Goal: Information Seeking & Learning: Learn about a topic

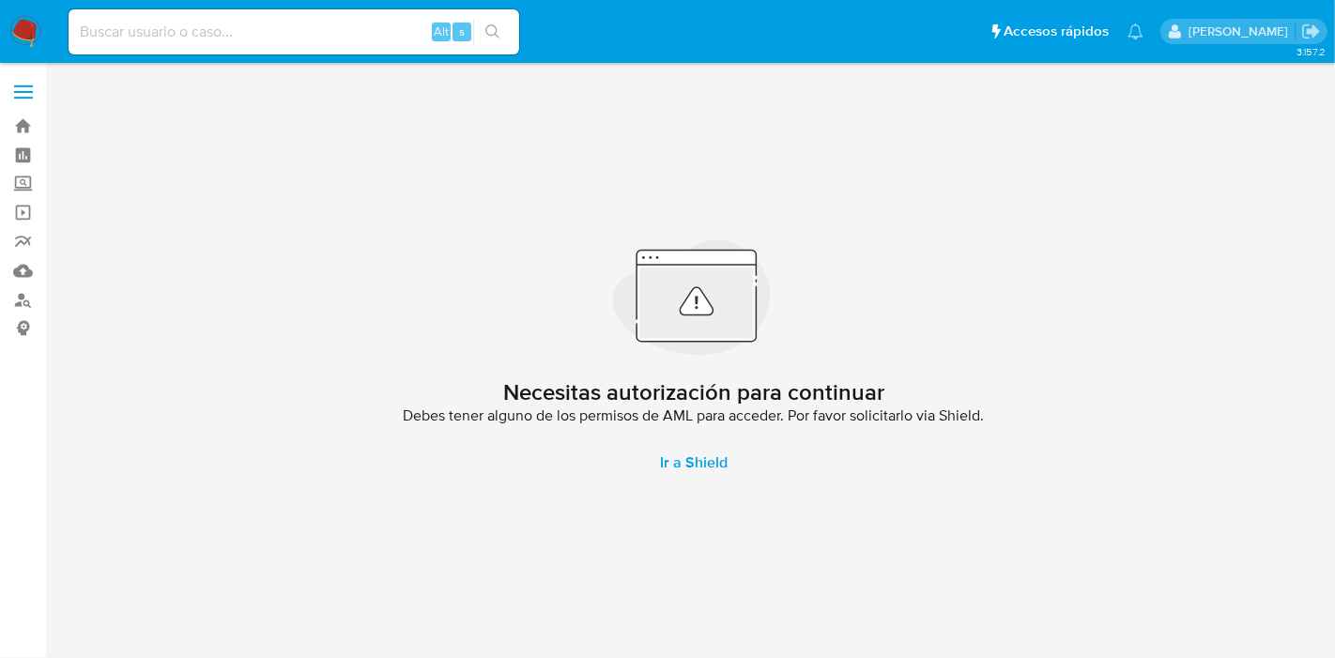
click at [370, 28] on input at bounding box center [294, 32] width 451 height 24
paste input "22334534"
type input "22334534"
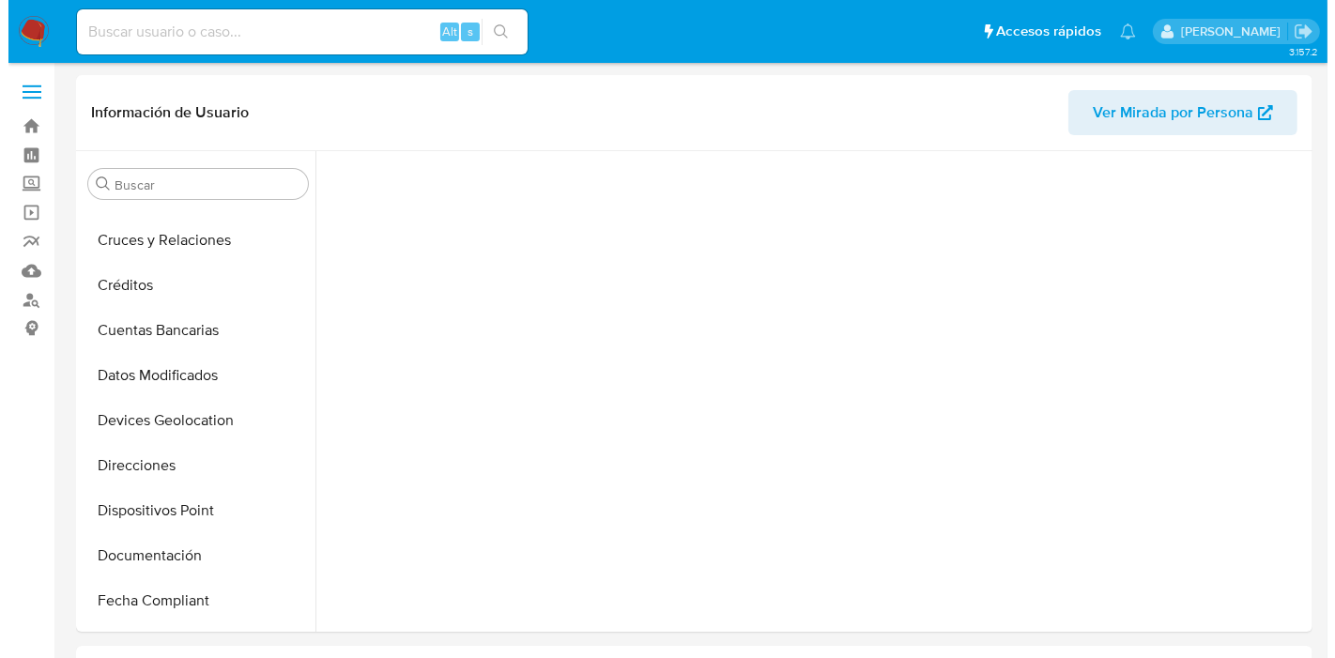
scroll to position [809, 0]
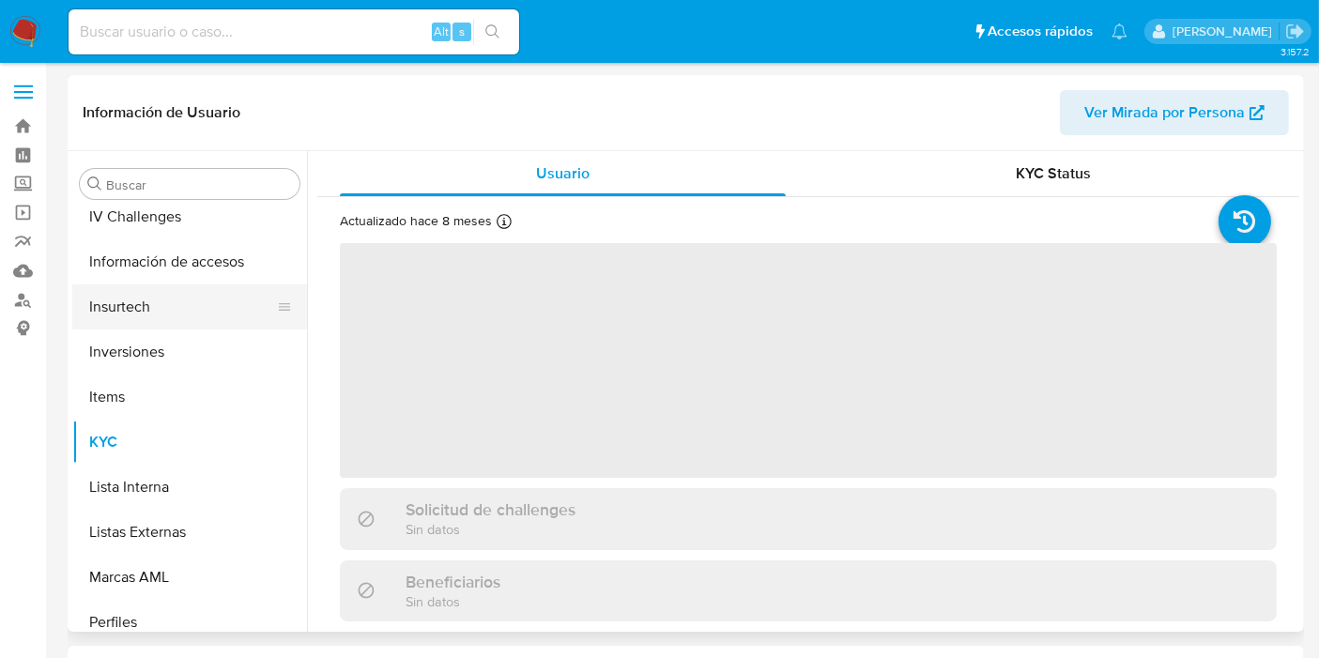
click at [154, 298] on button "Insurtech" at bounding box center [182, 307] width 220 height 45
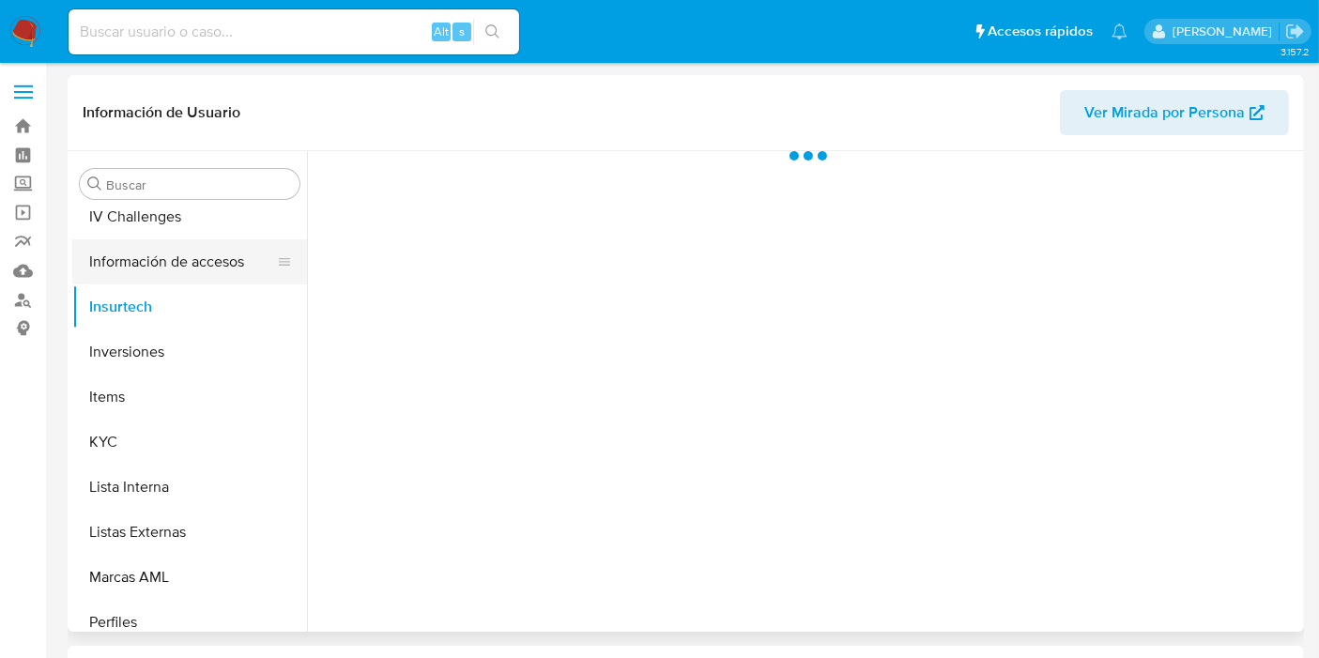
select select "10"
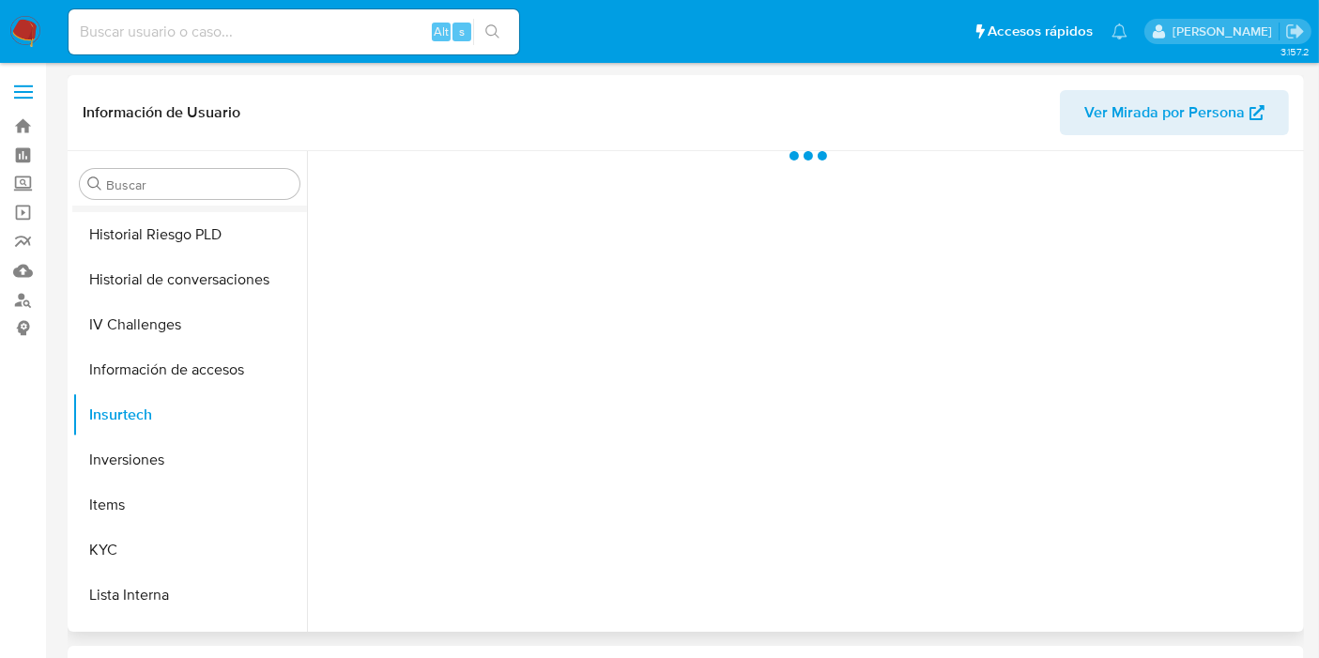
scroll to position [570, 0]
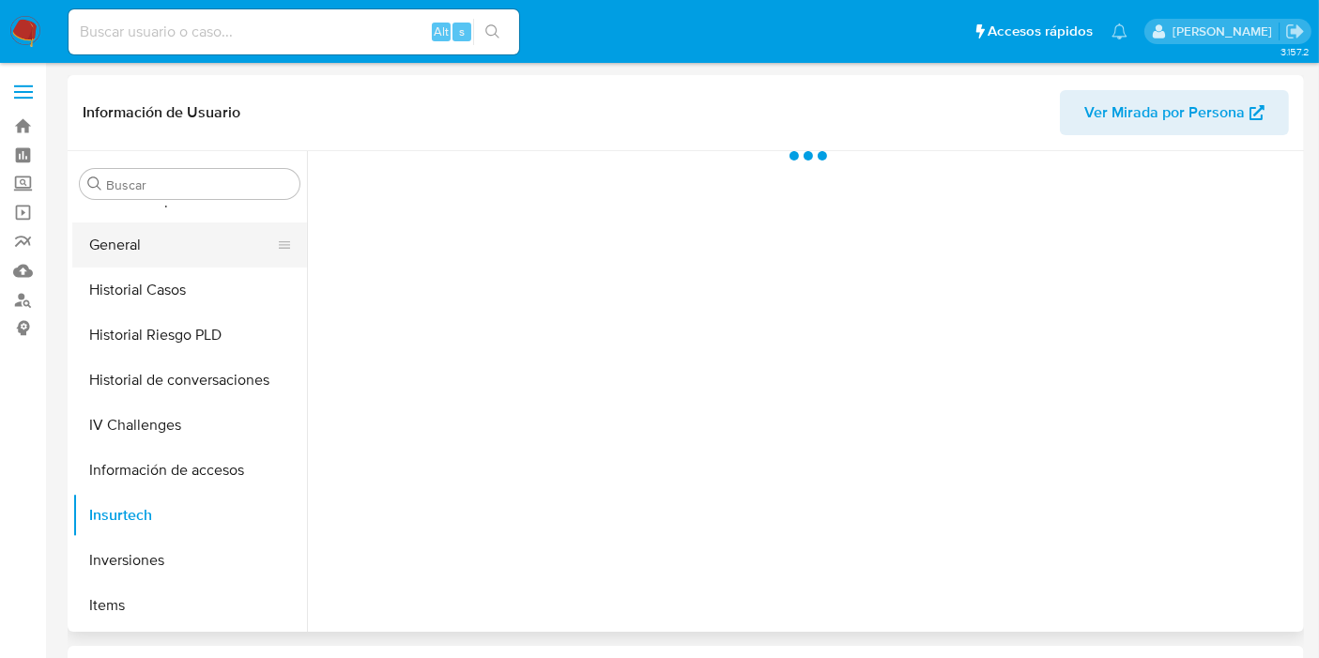
click at [142, 266] on button "General" at bounding box center [182, 245] width 220 height 45
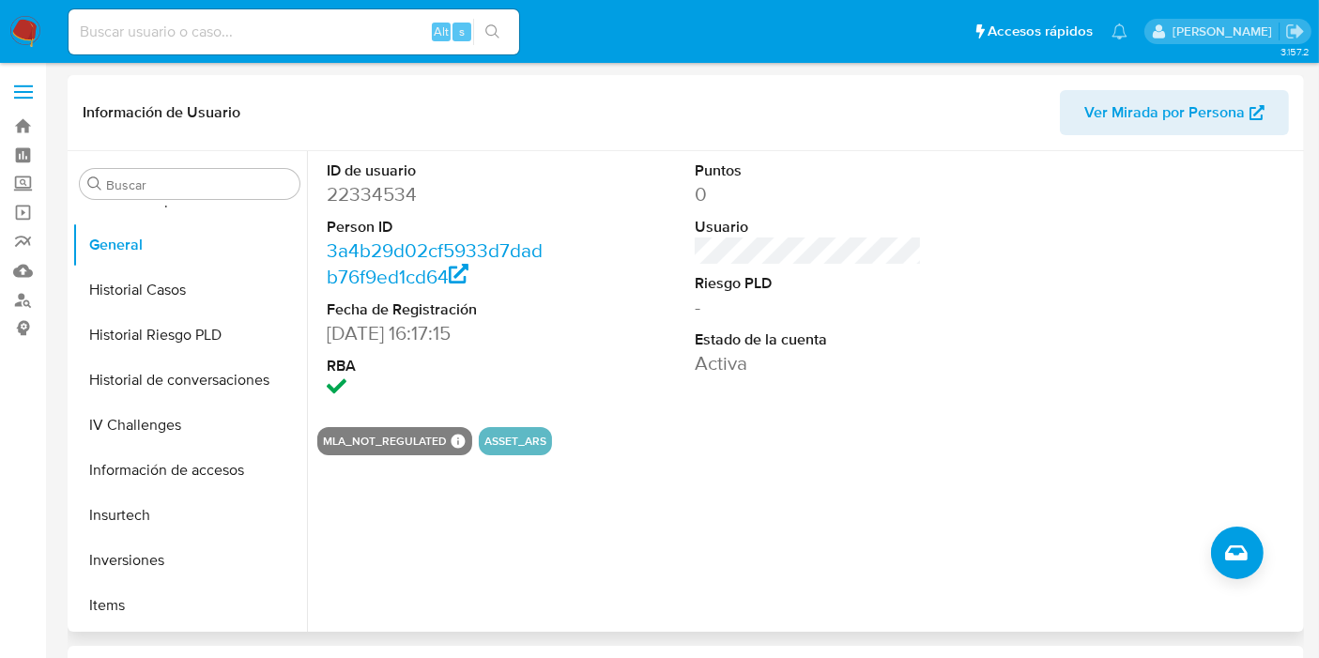
click at [516, 441] on button "ASSET_ARS" at bounding box center [515, 442] width 62 height 8
click at [527, 441] on button "ASSET_ARS" at bounding box center [515, 442] width 62 height 8
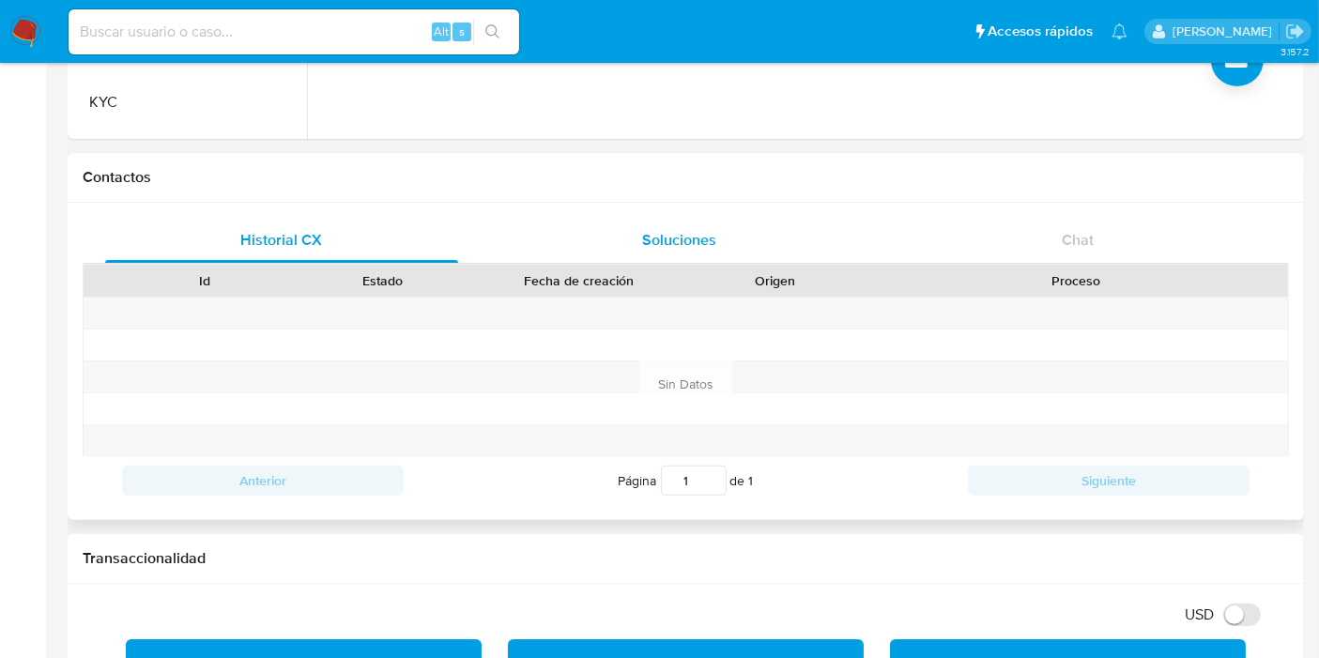
scroll to position [417, 0]
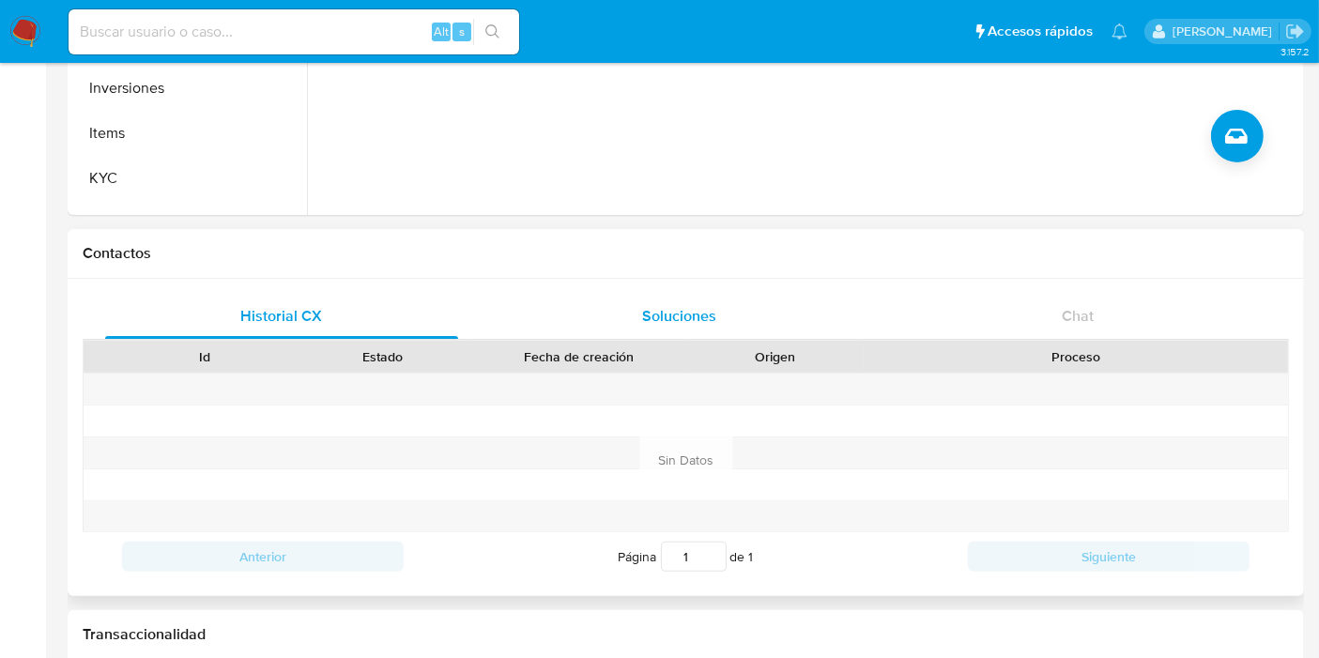
click at [662, 326] on span "Soluciones" at bounding box center [680, 316] width 74 height 22
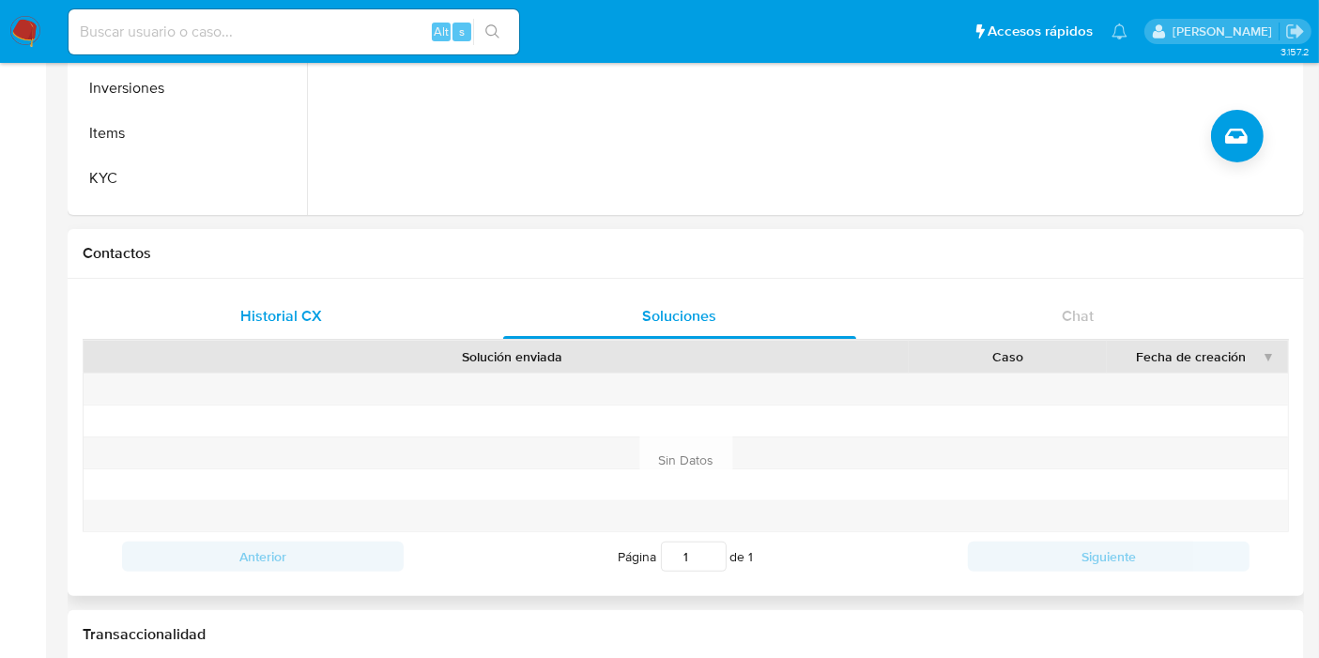
click at [343, 317] on div "Historial CX" at bounding box center [281, 316] width 353 height 45
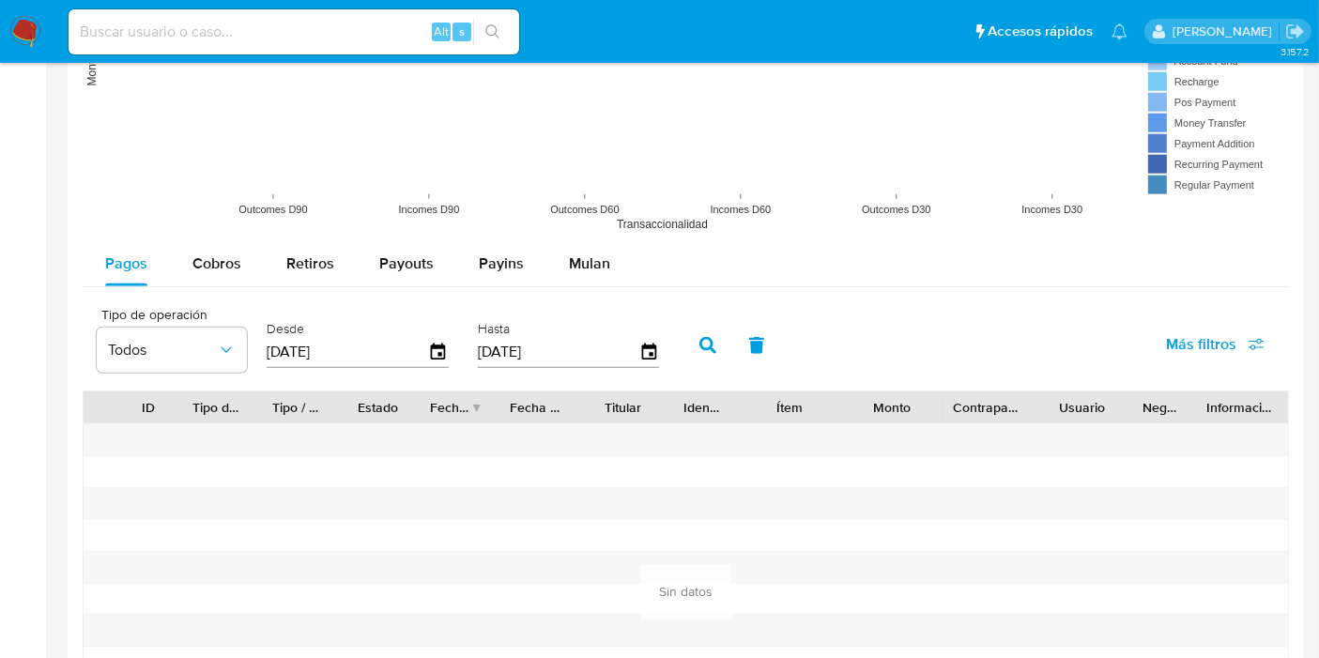
scroll to position [1773, 0]
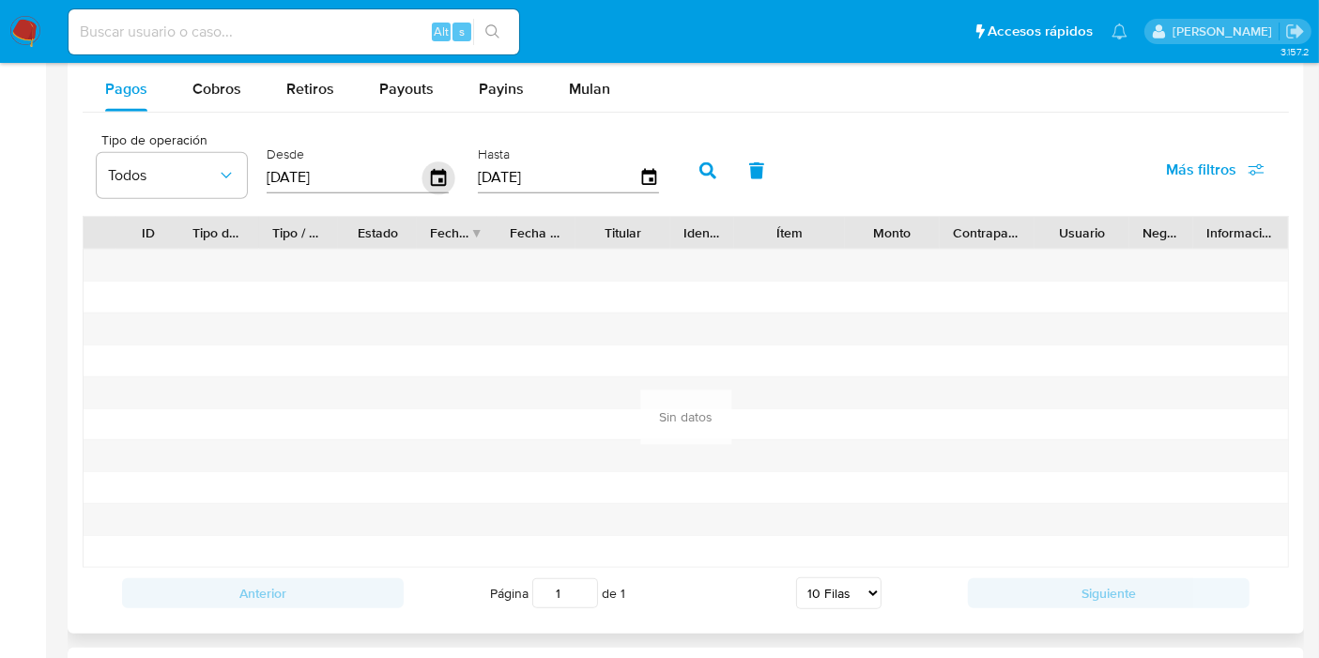
click at [432, 178] on icon "button" at bounding box center [439, 177] width 33 height 33
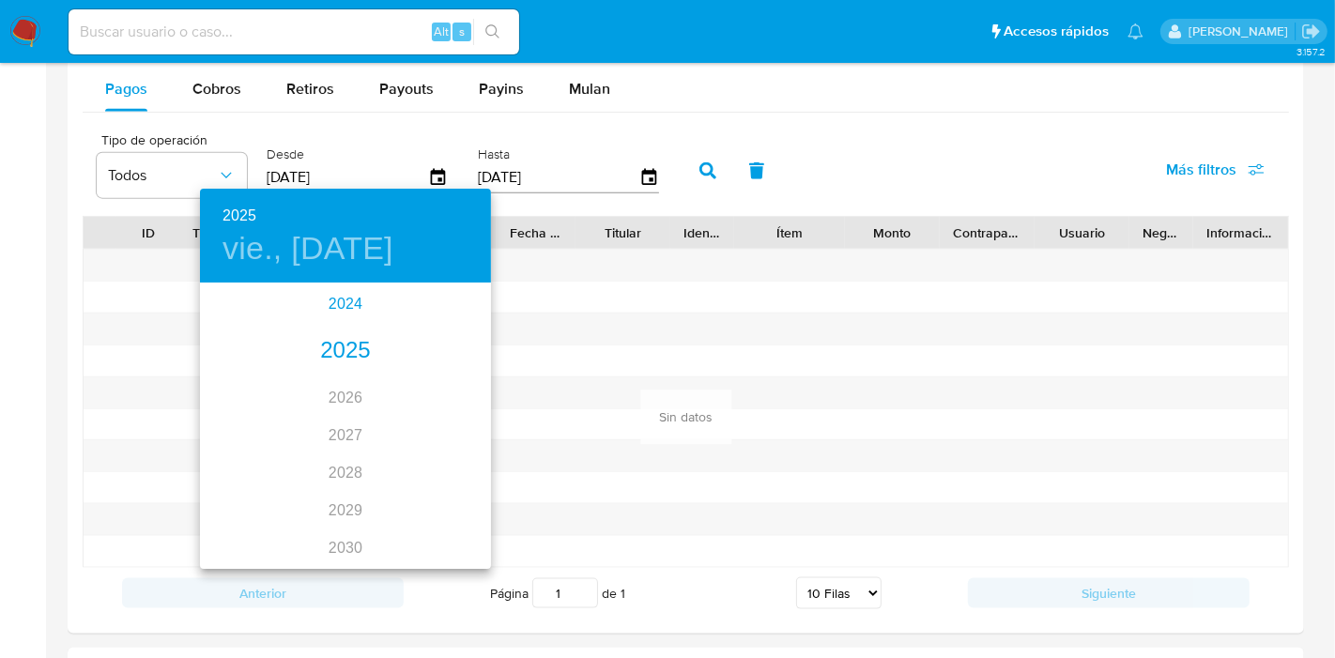
click at [341, 292] on div "2024" at bounding box center [345, 304] width 291 height 38
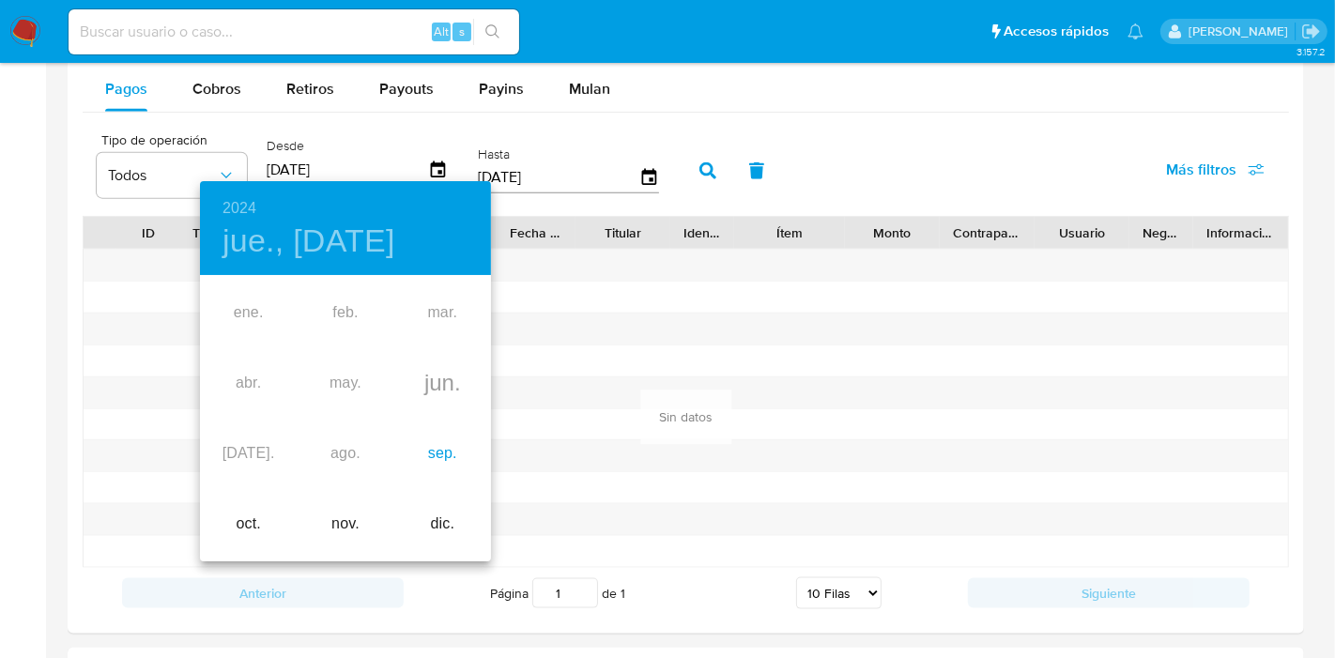
click at [457, 460] on div "sep." at bounding box center [442, 454] width 97 height 70
type input "[DATE]"
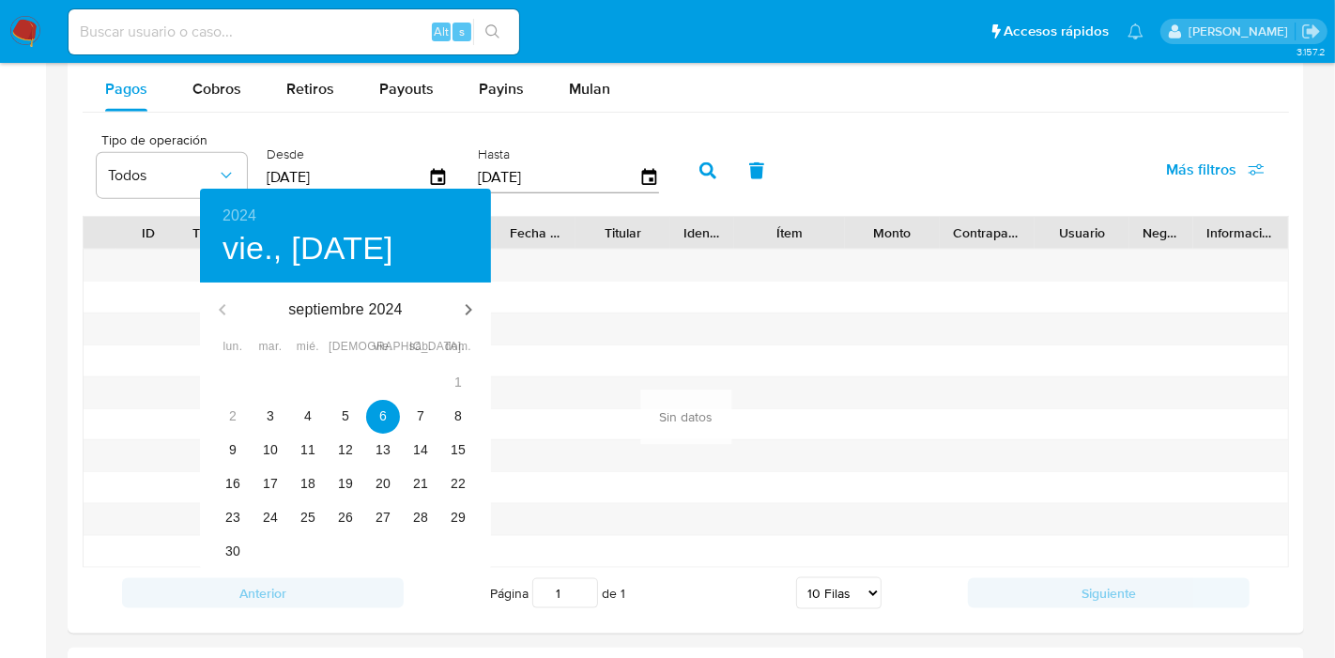
click at [700, 164] on div at bounding box center [667, 329] width 1335 height 658
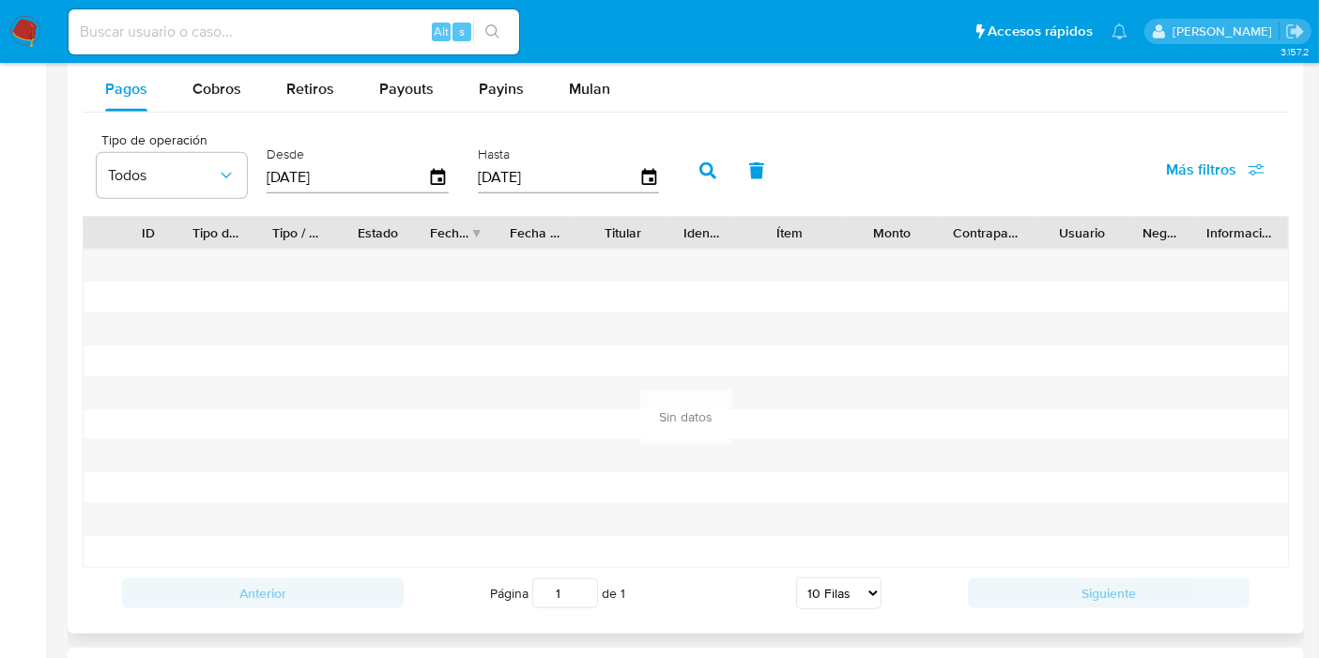
click at [700, 176] on button "button" at bounding box center [708, 170] width 49 height 45
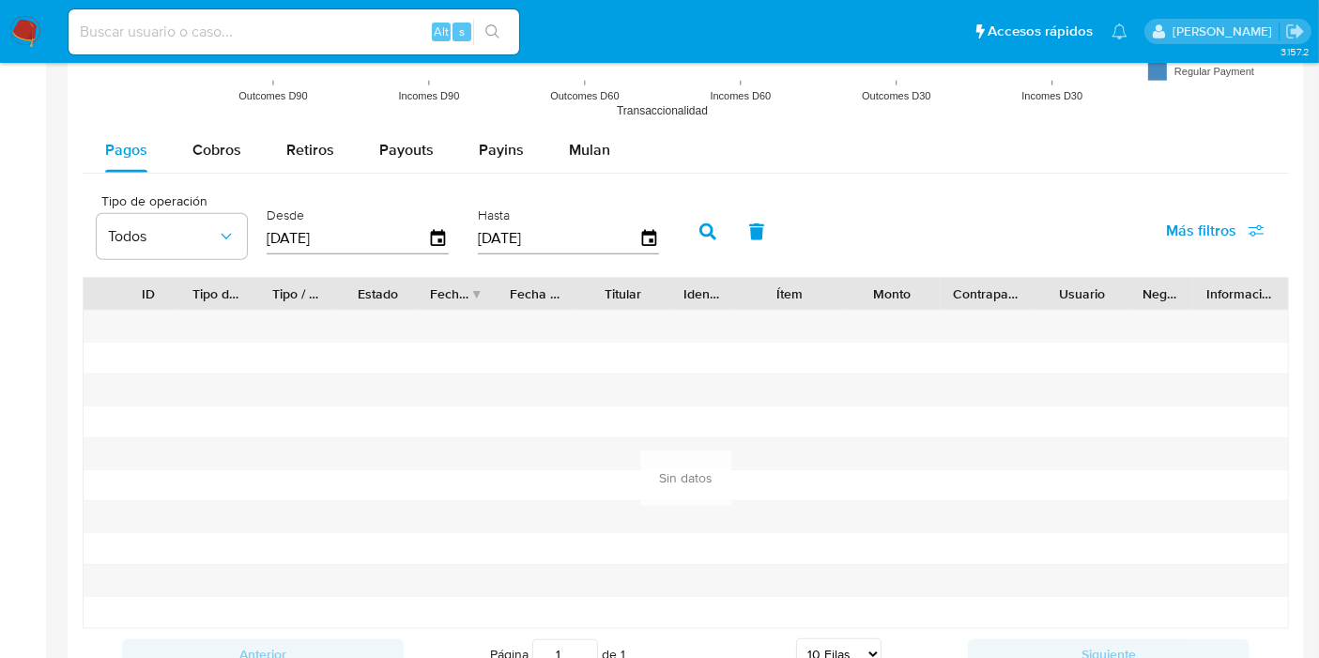
scroll to position [1669, 0]
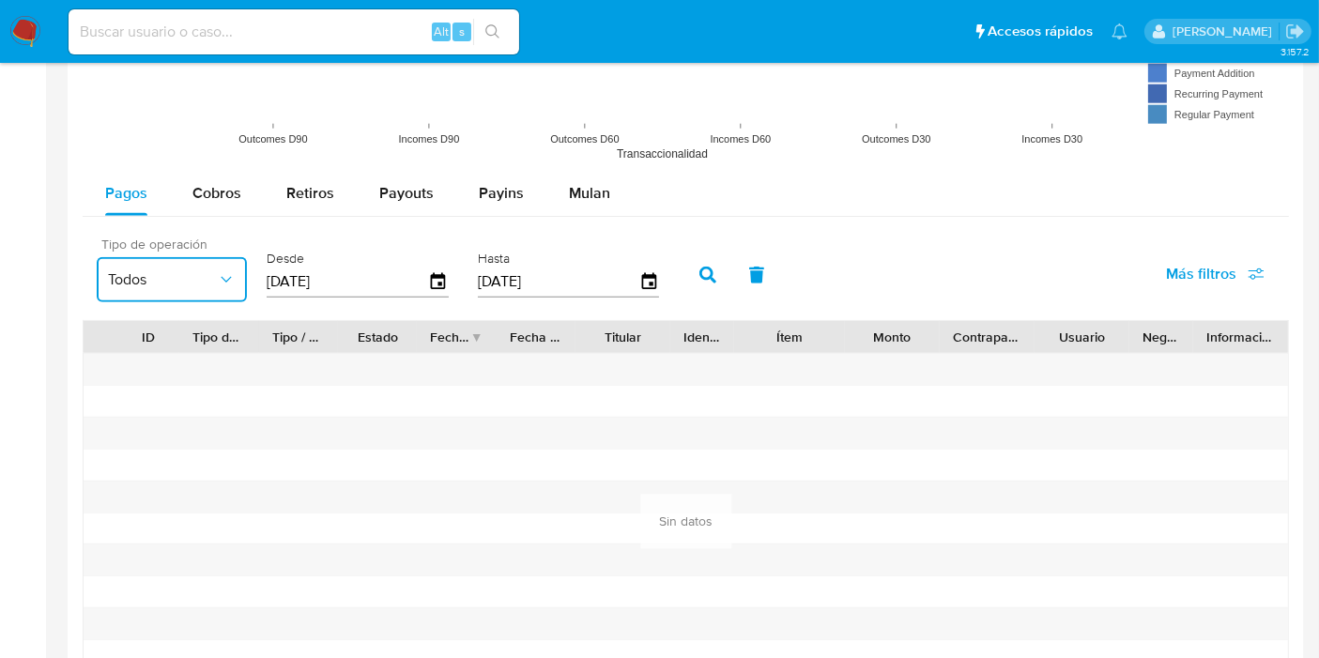
click at [196, 279] on span "Todos" at bounding box center [162, 279] width 109 height 19
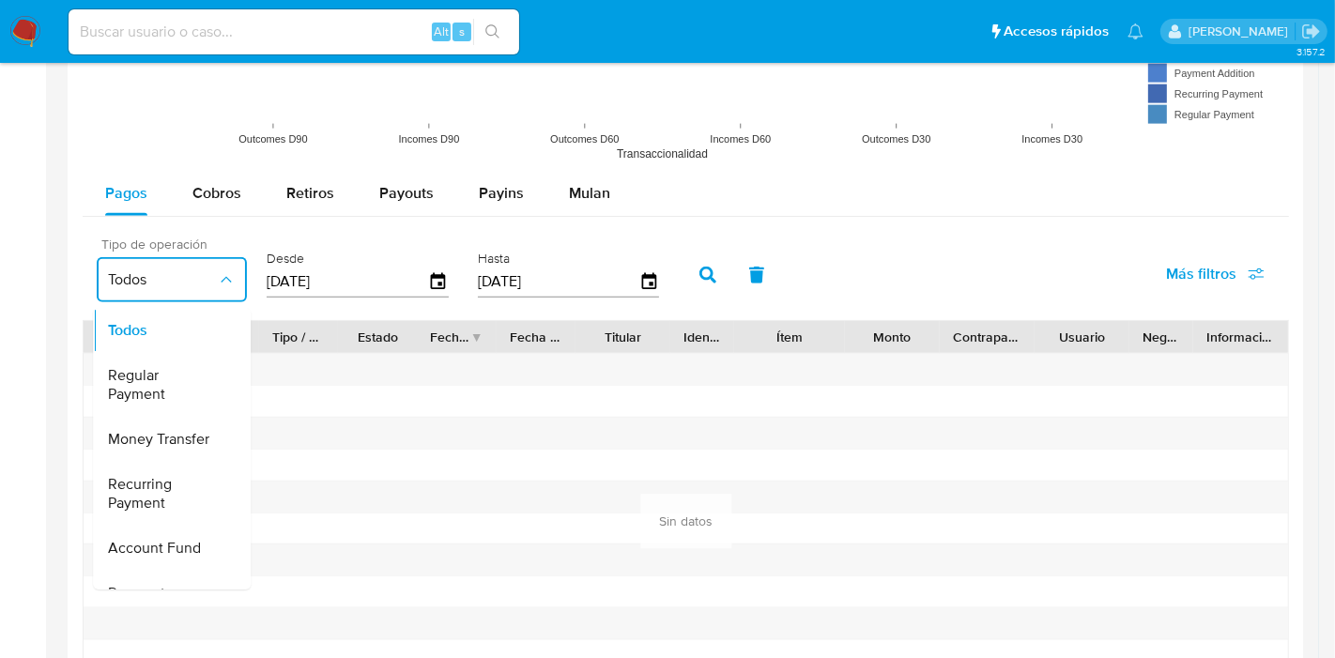
click at [196, 279] on span "Todos" at bounding box center [162, 279] width 109 height 19
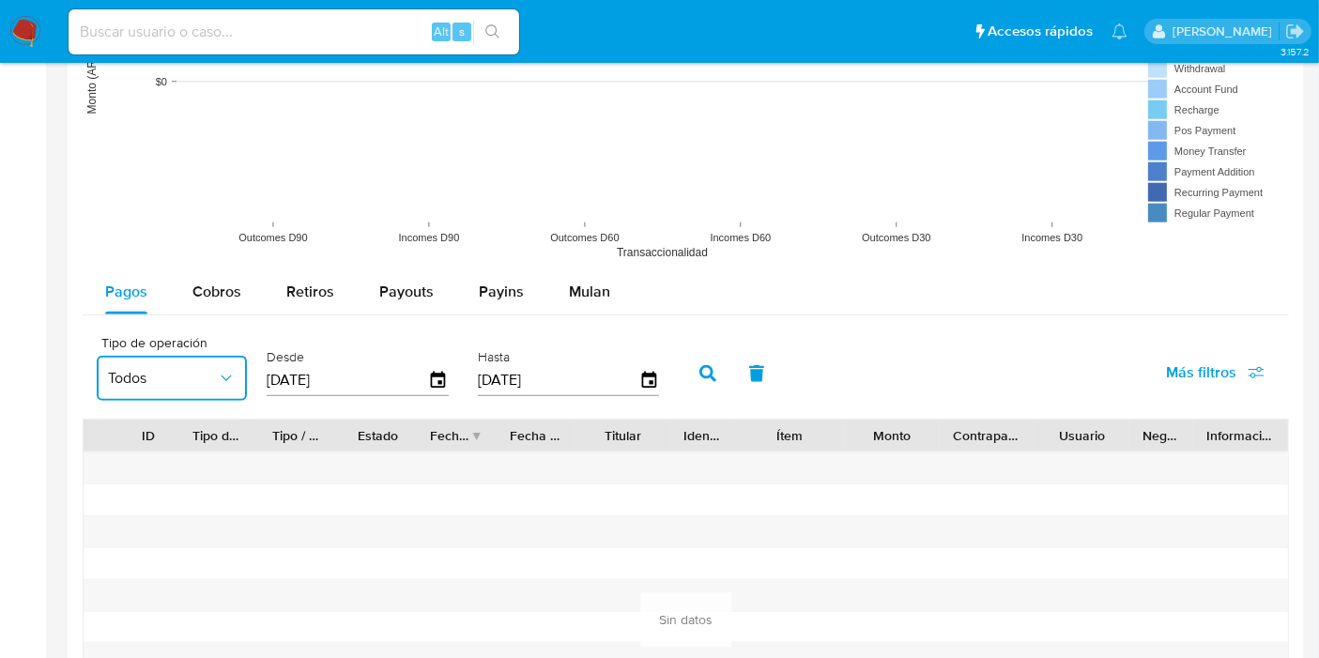
scroll to position [1564, 0]
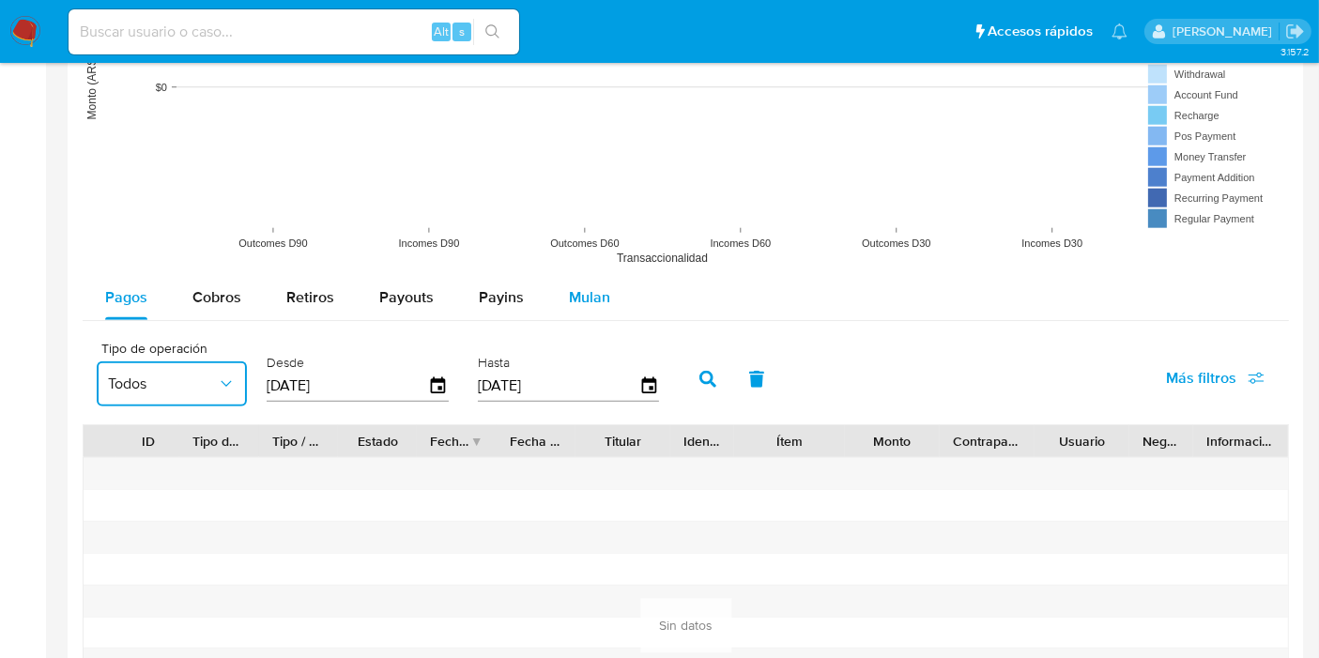
click at [584, 300] on span "Mulan" at bounding box center [589, 297] width 41 height 22
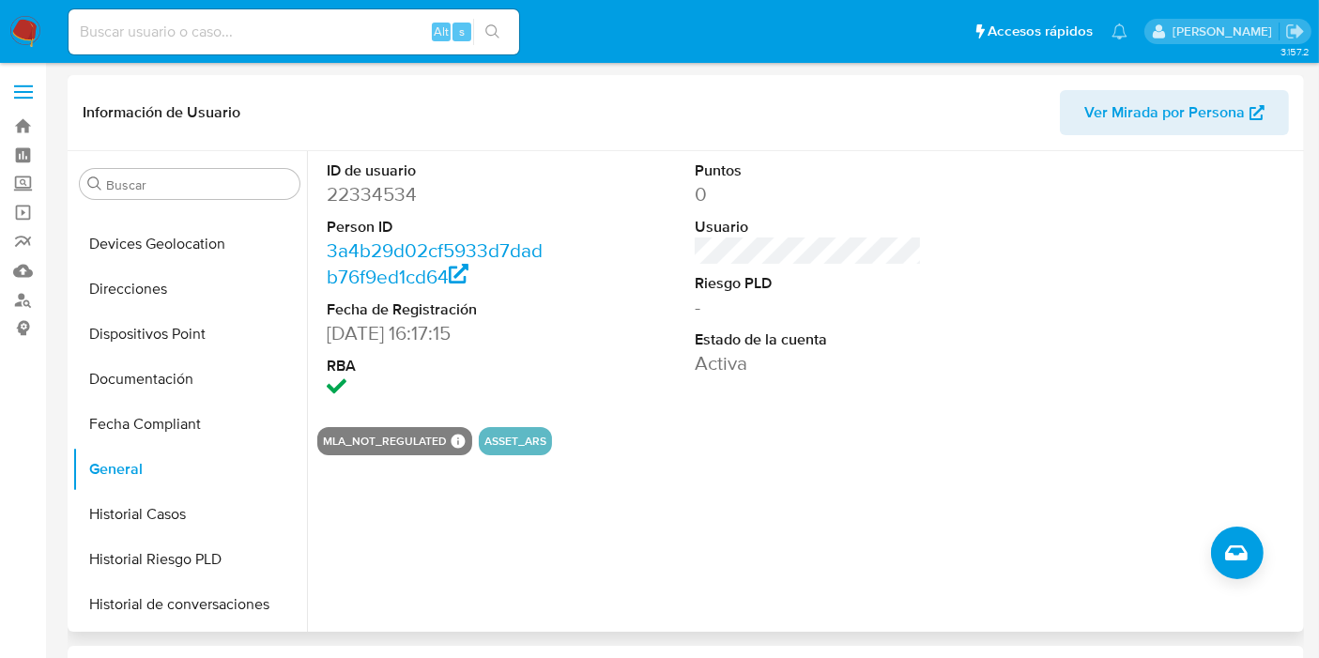
scroll to position [313, 0]
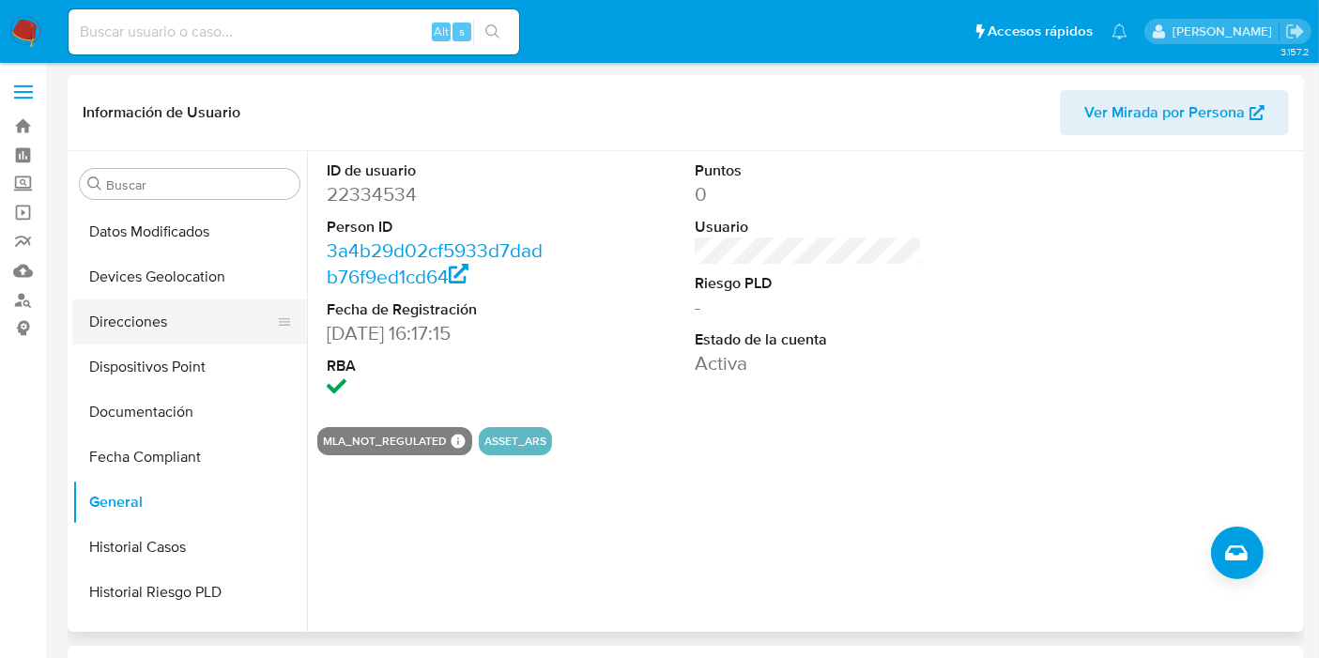
click at [164, 321] on button "Direcciones" at bounding box center [182, 322] width 220 height 45
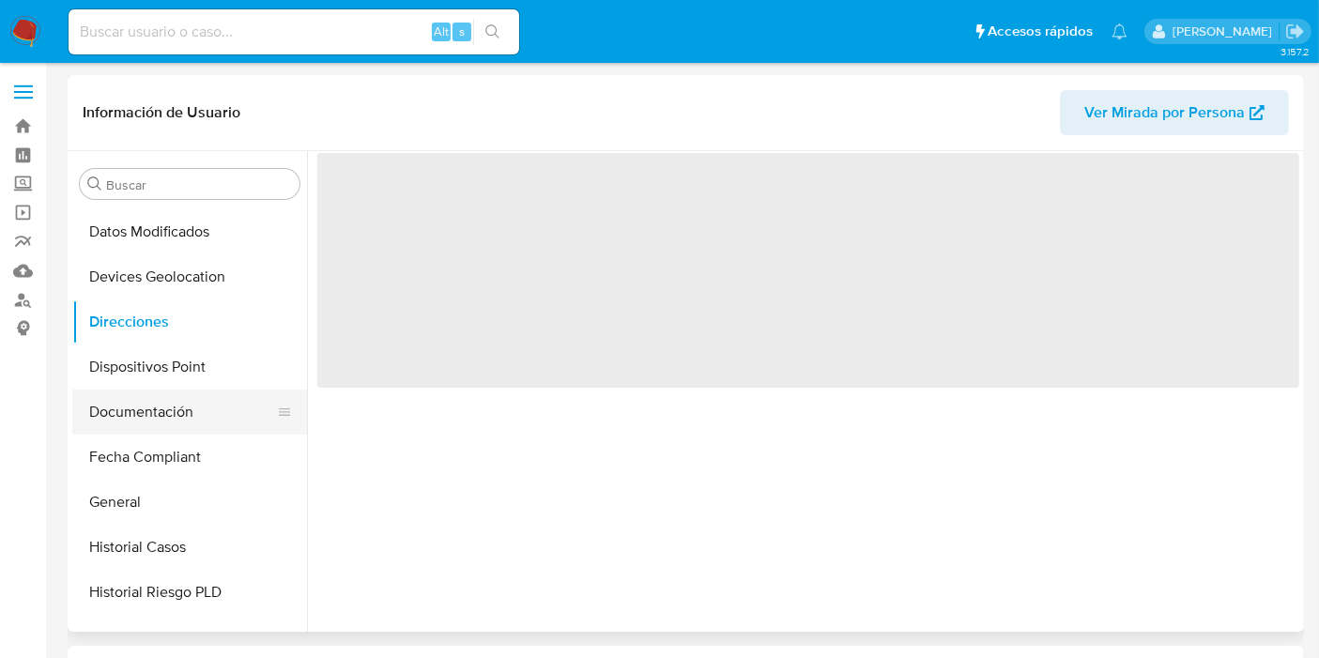
click at [165, 421] on button "Documentación" at bounding box center [182, 412] width 220 height 45
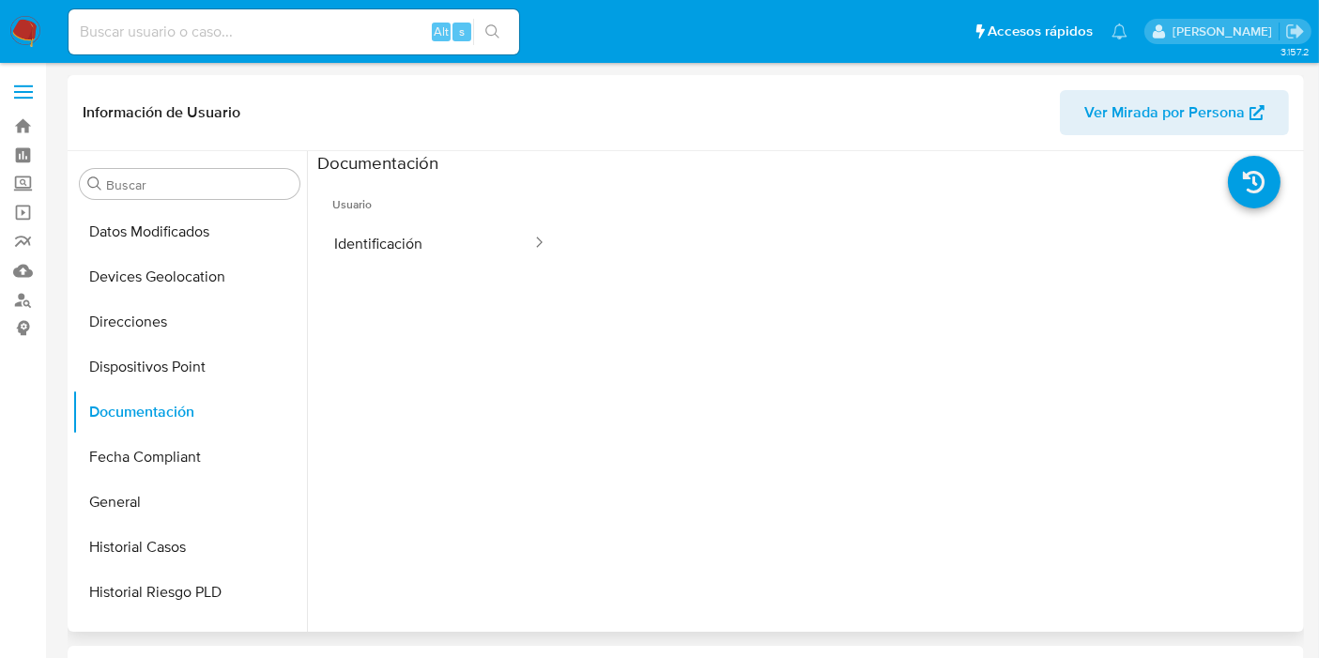
click at [378, 268] on ul "Usuario Identificación" at bounding box center [440, 445] width 246 height 541
click at [380, 254] on button "Identificación" at bounding box center [425, 244] width 216 height 48
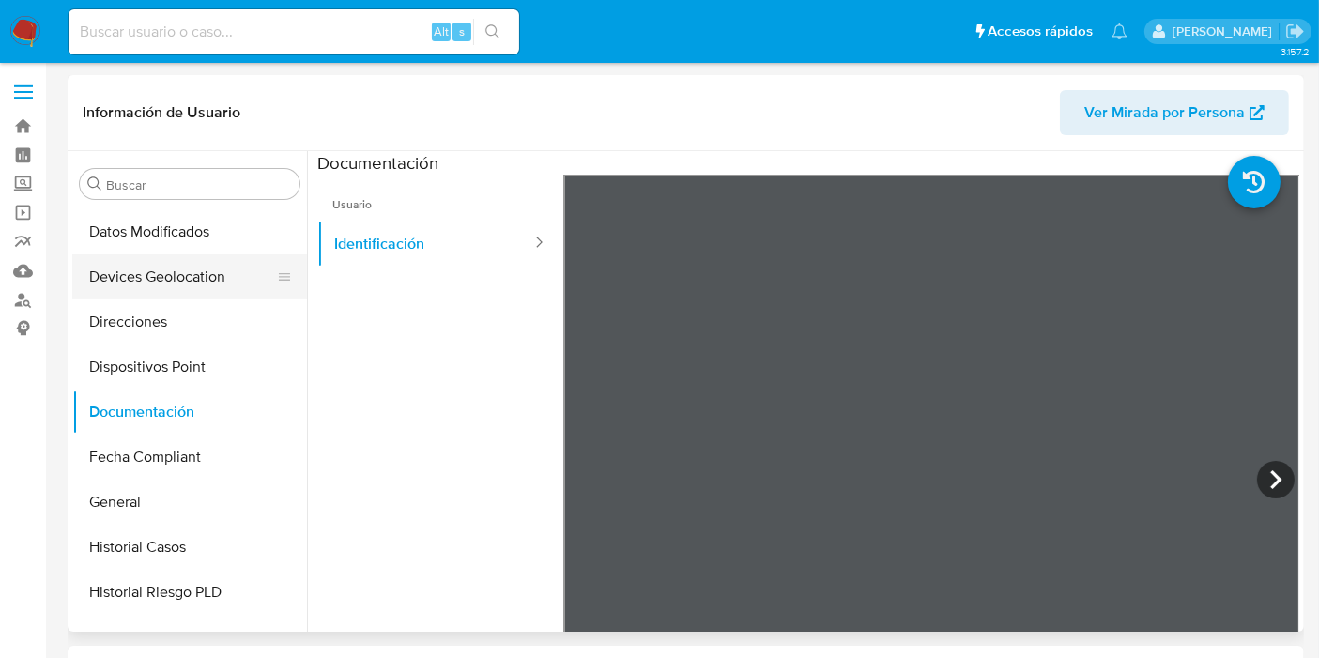
scroll to position [208, 0]
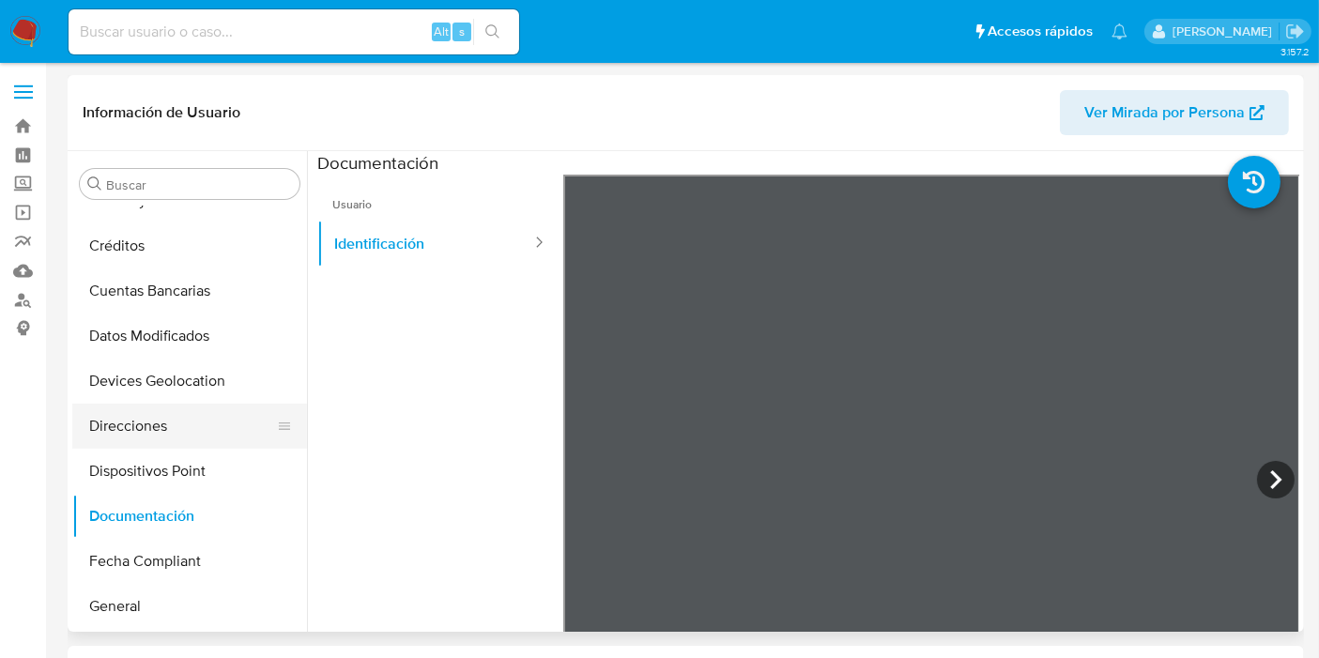
click at [155, 438] on button "Direcciones" at bounding box center [182, 426] width 220 height 45
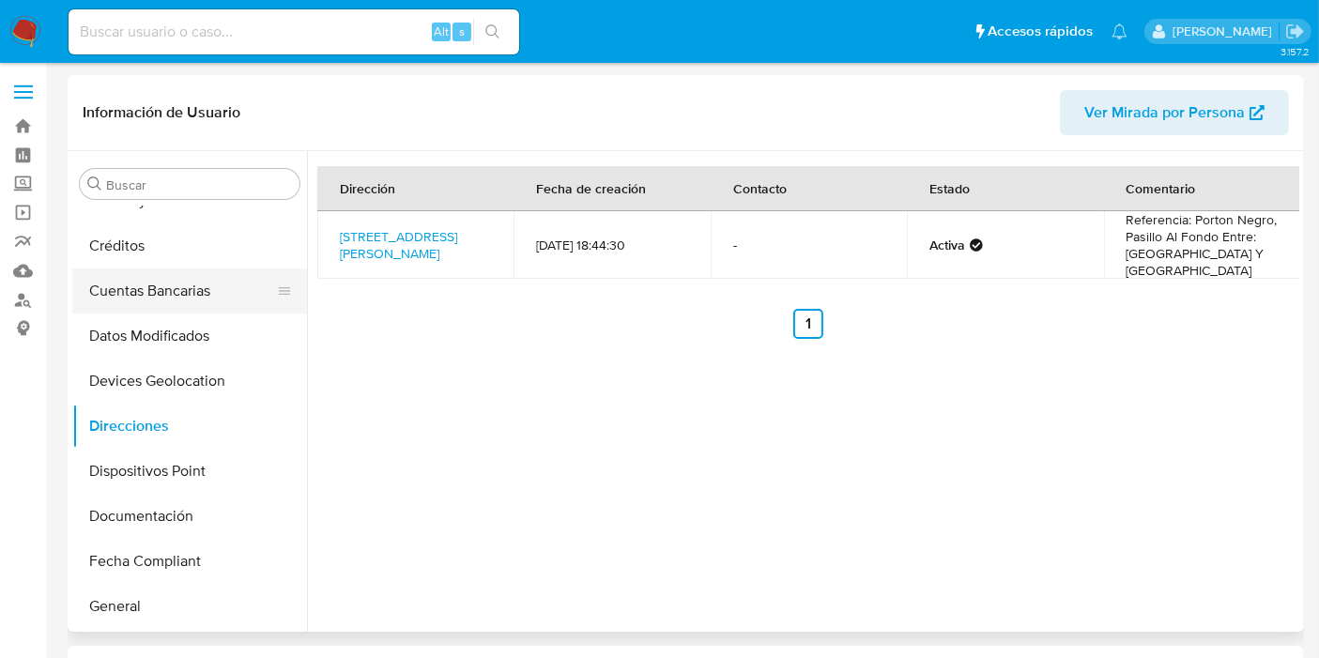
click at [154, 310] on button "Cuentas Bancarias" at bounding box center [182, 291] width 220 height 45
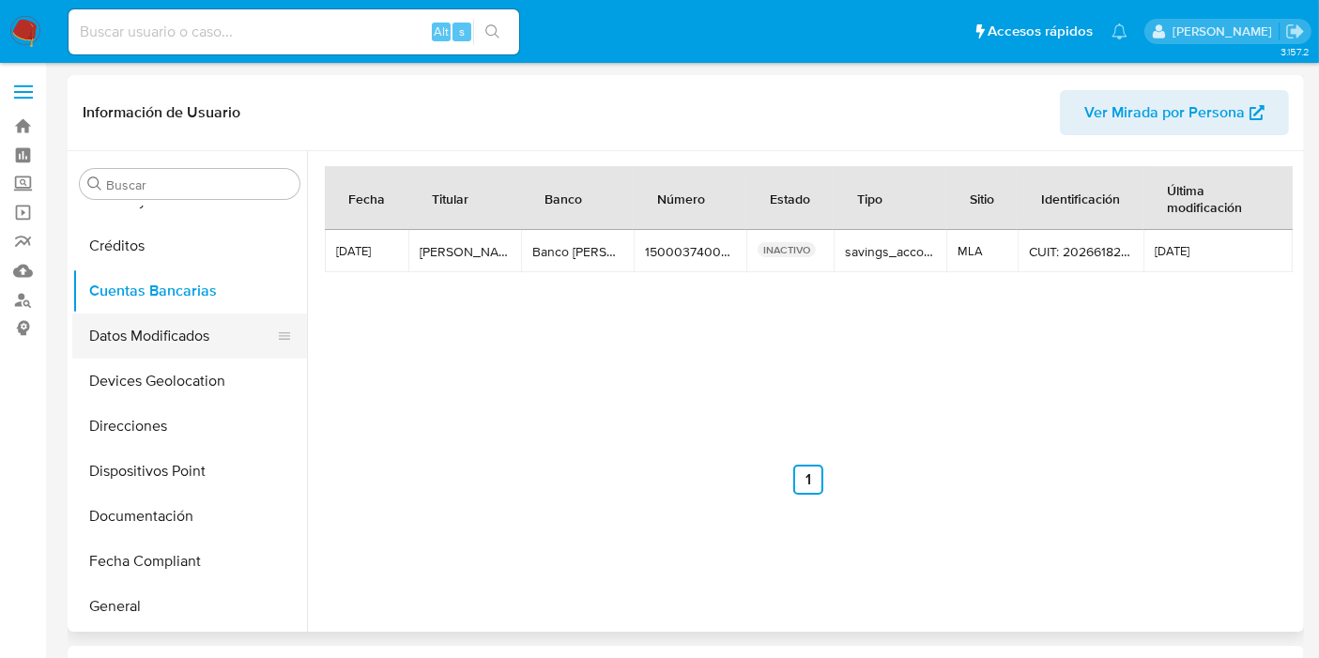
click at [161, 339] on button "Datos Modificados" at bounding box center [182, 336] width 220 height 45
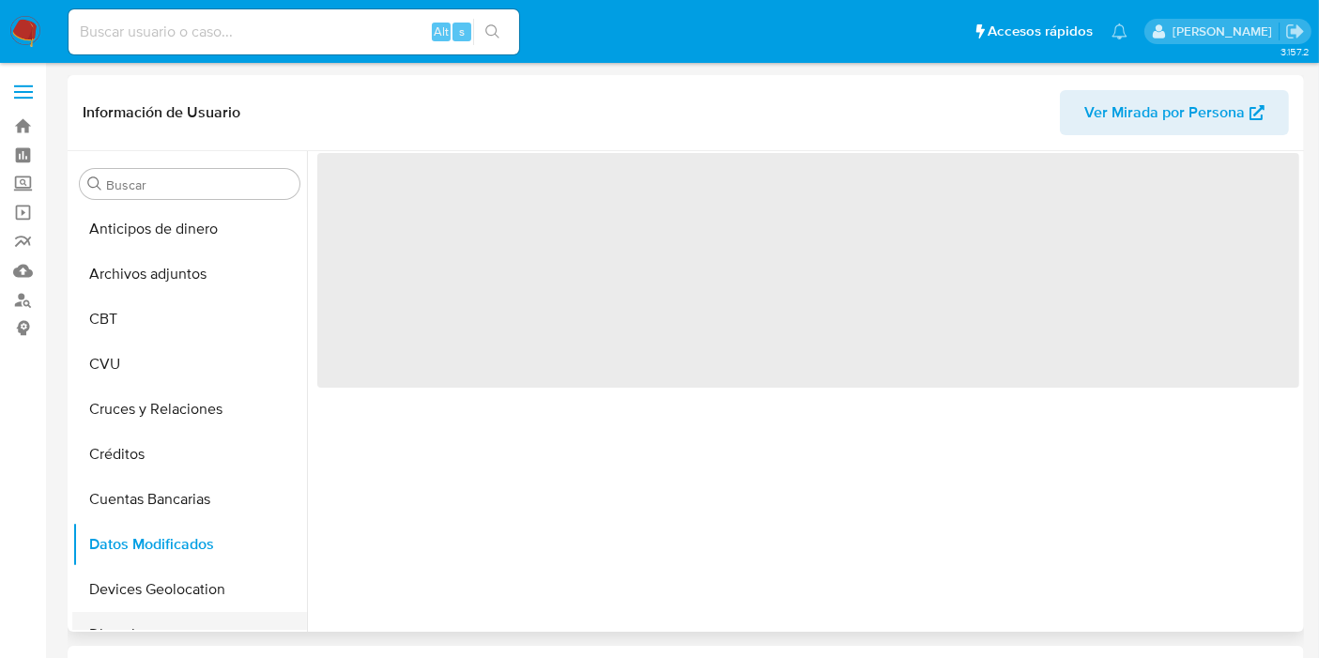
scroll to position [0, 0]
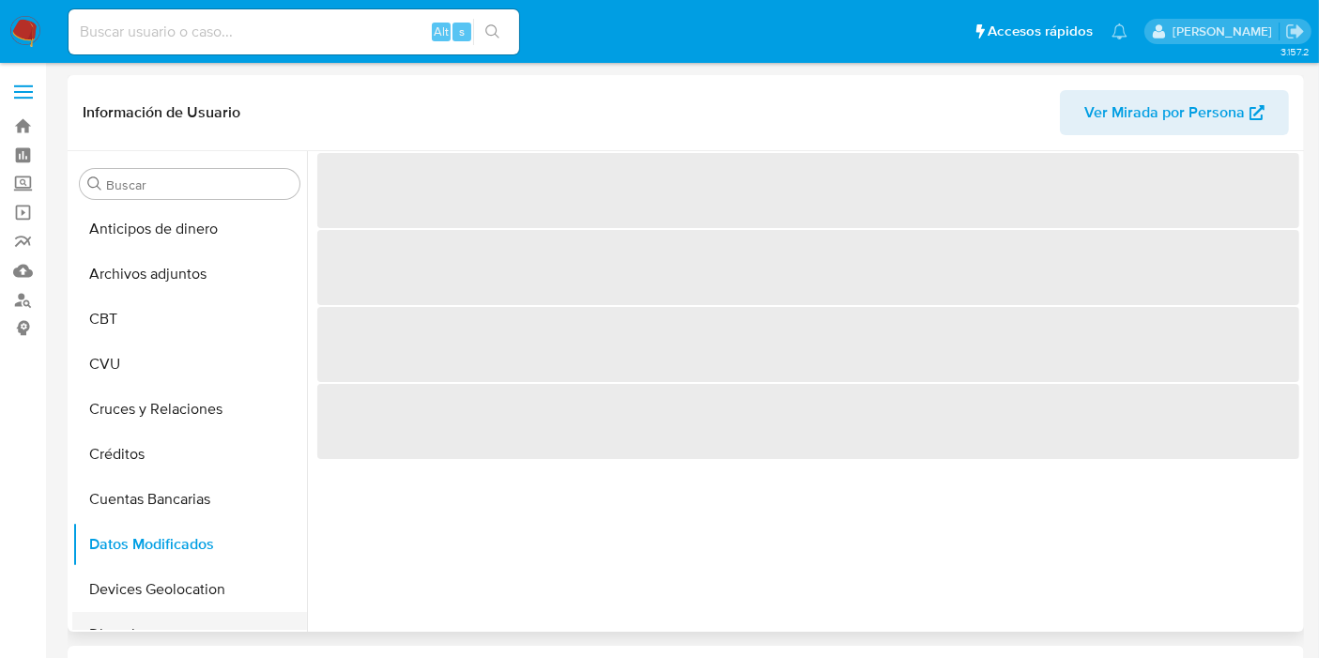
click at [161, 417] on button "Cruces y Relaciones" at bounding box center [189, 409] width 235 height 45
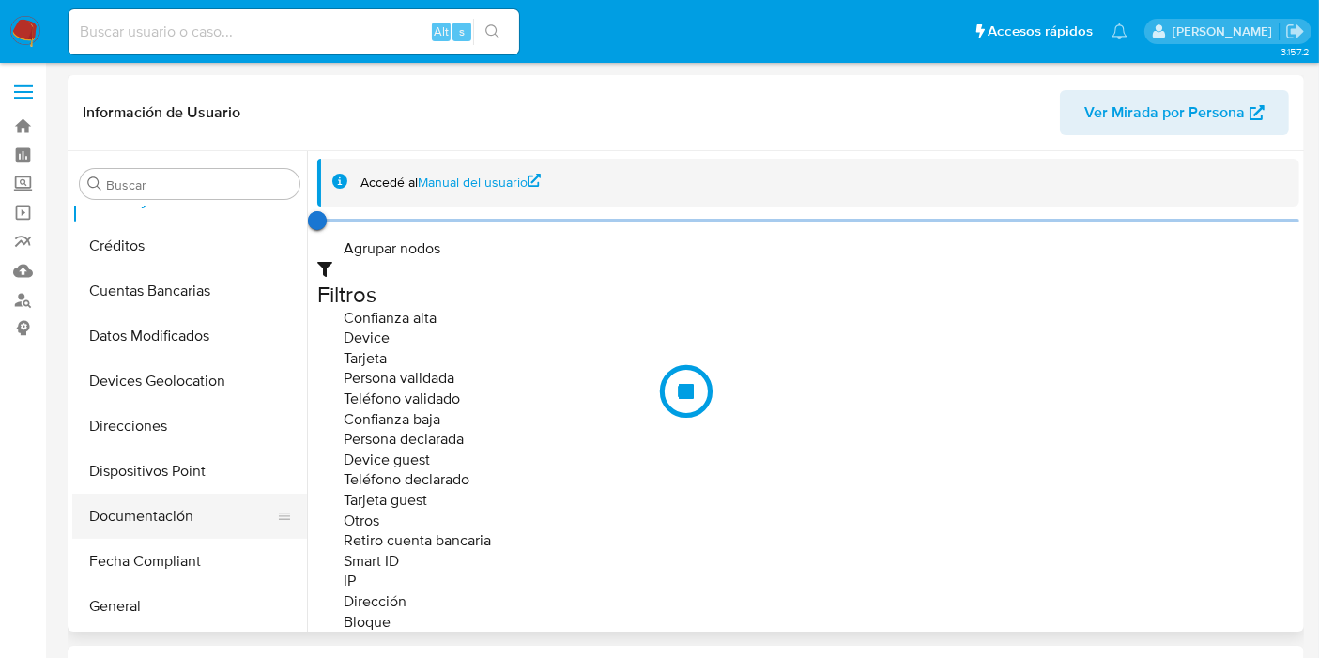
scroll to position [521, 0]
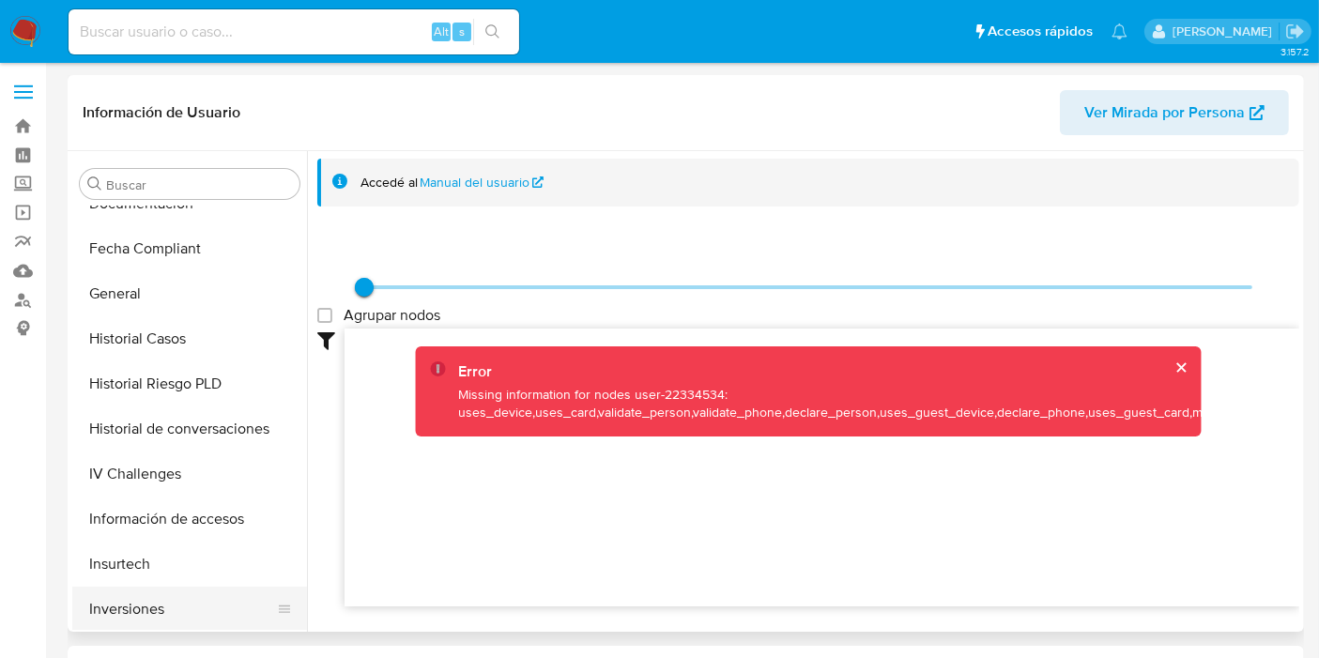
click at [171, 604] on button "Inversiones" at bounding box center [182, 609] width 220 height 45
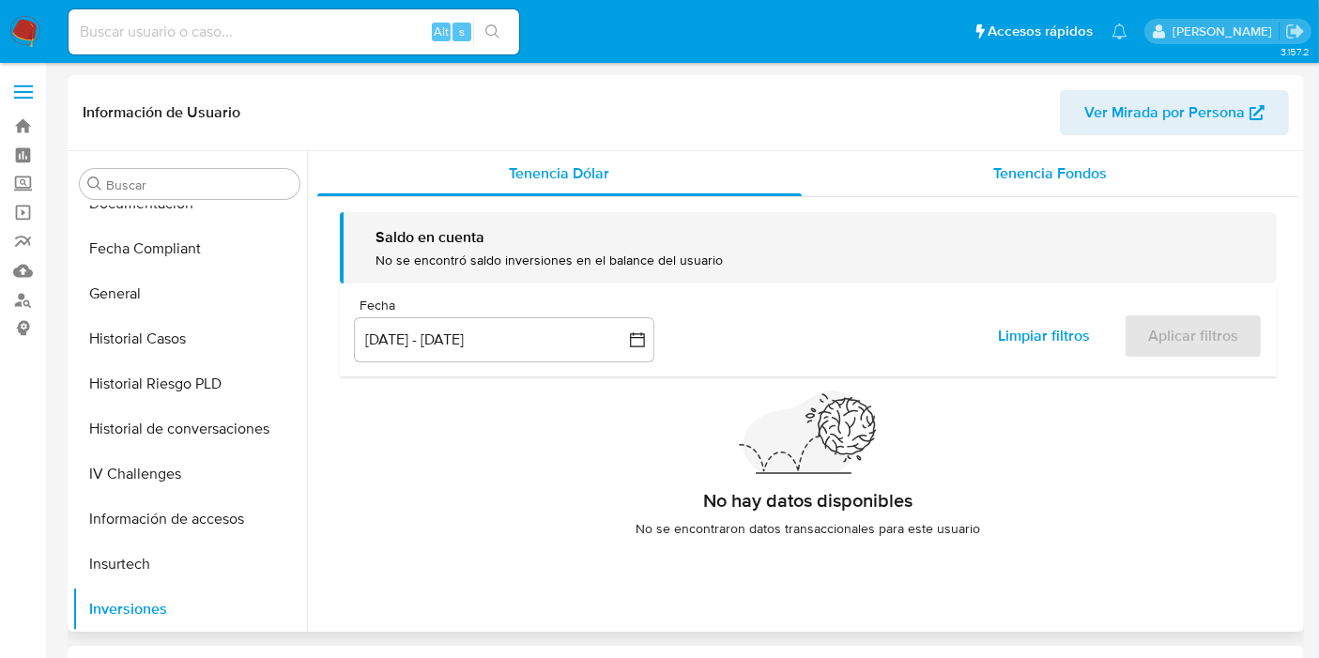
click at [1046, 180] on span "Tenencia Fondos" at bounding box center [1051, 173] width 114 height 22
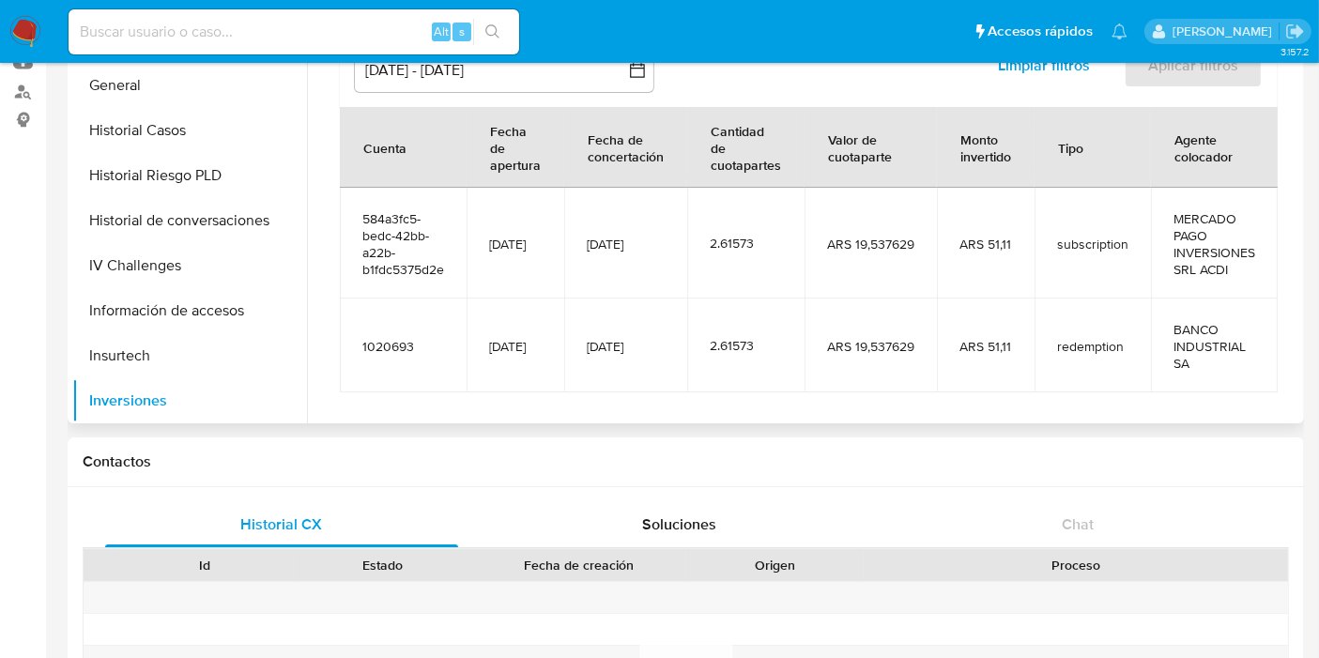
scroll to position [54, 0]
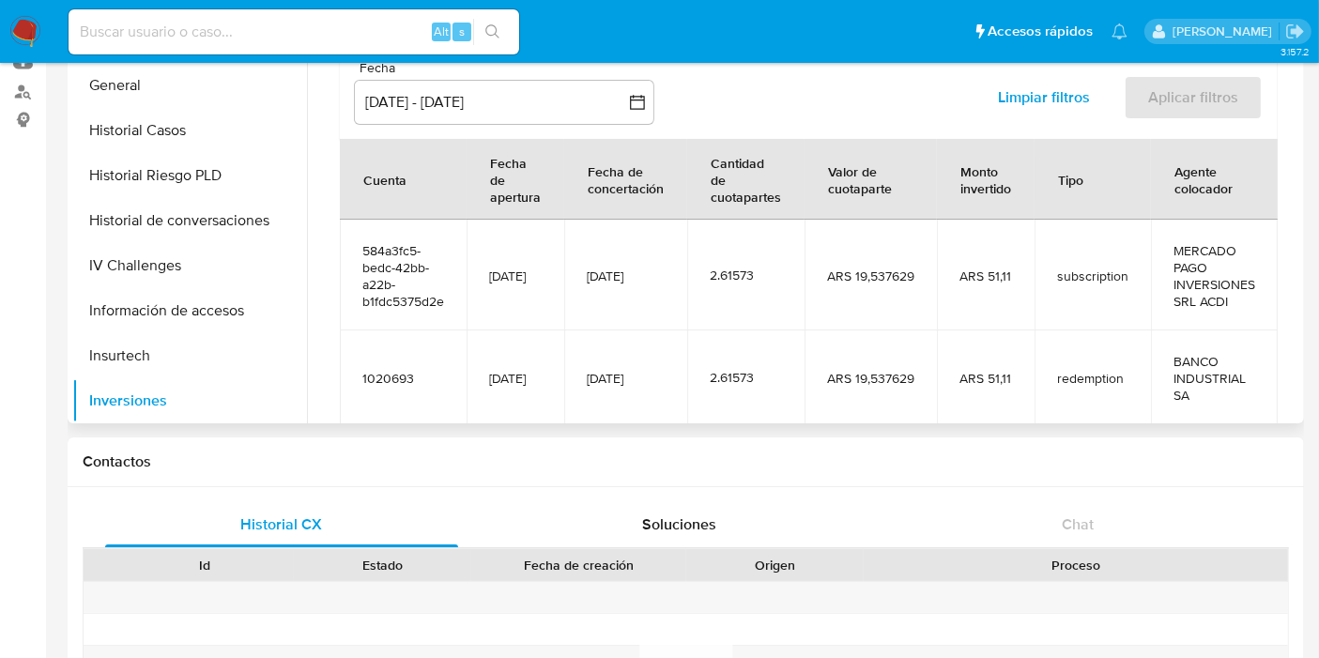
drag, startPoint x: 767, startPoint y: 255, endPoint x: 1131, endPoint y: 275, distance: 364.8
click at [1131, 275] on tr "584a3fc5-bedc-42bb-a22b-b1fdc5375d2e [DATE] [DATE] 2.61573 ARS 19,537629 ARS 51…" at bounding box center [809, 275] width 938 height 111
click at [1126, 288] on td "subscription" at bounding box center [1093, 275] width 116 height 111
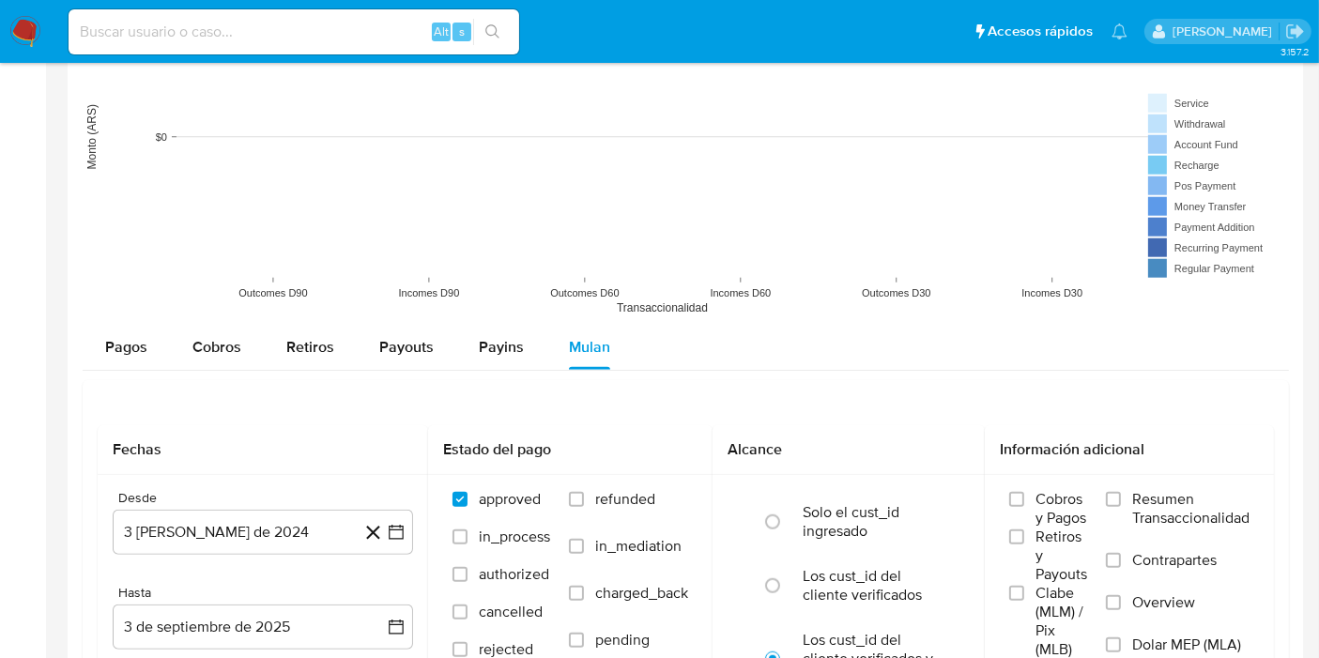
scroll to position [1470, 0]
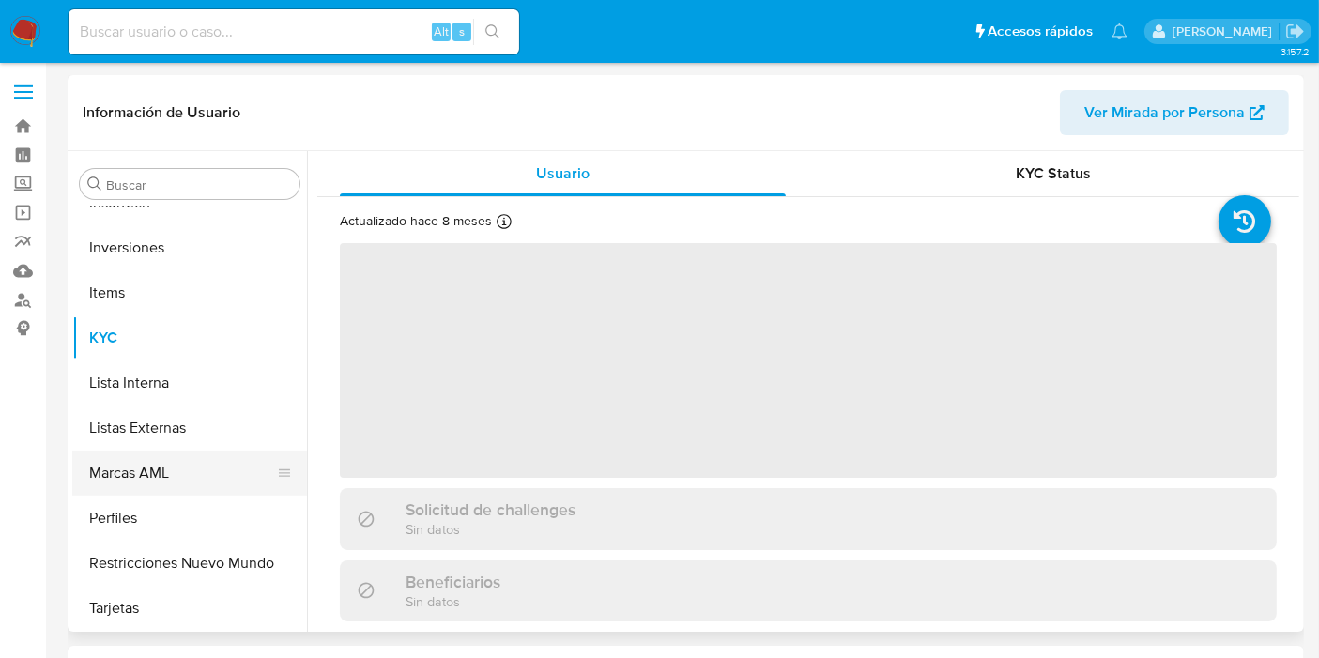
scroll to position [674, 0]
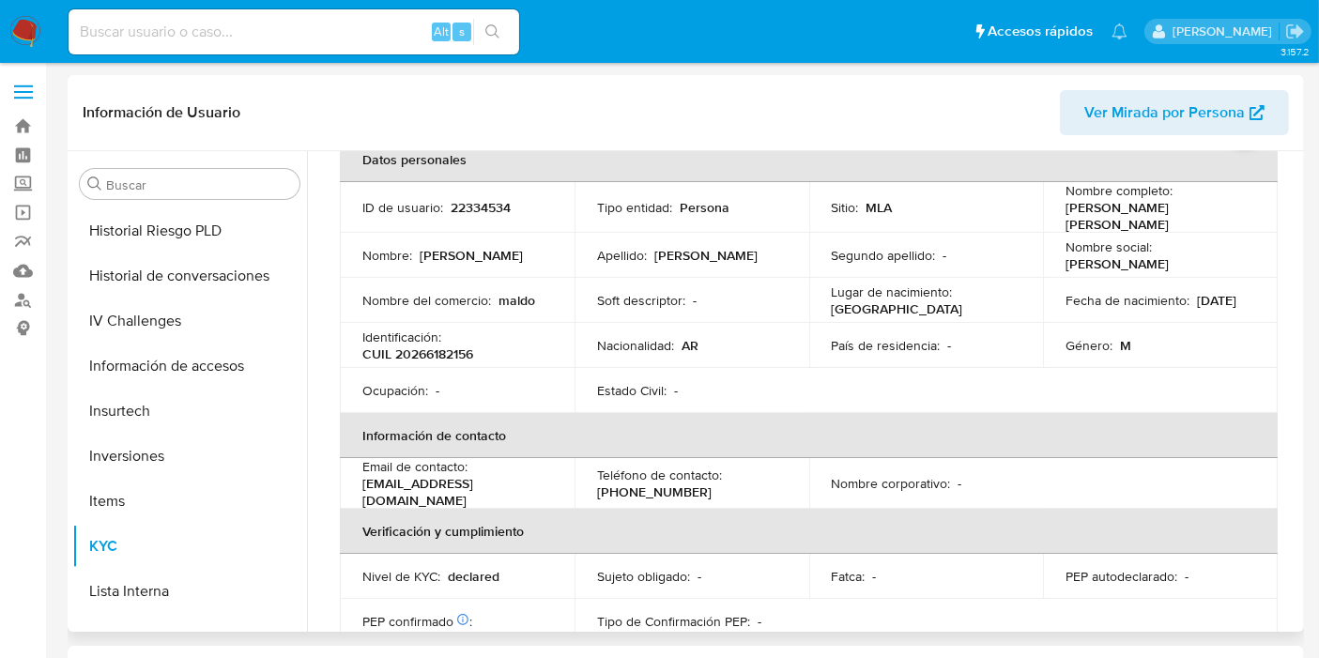
select select "10"
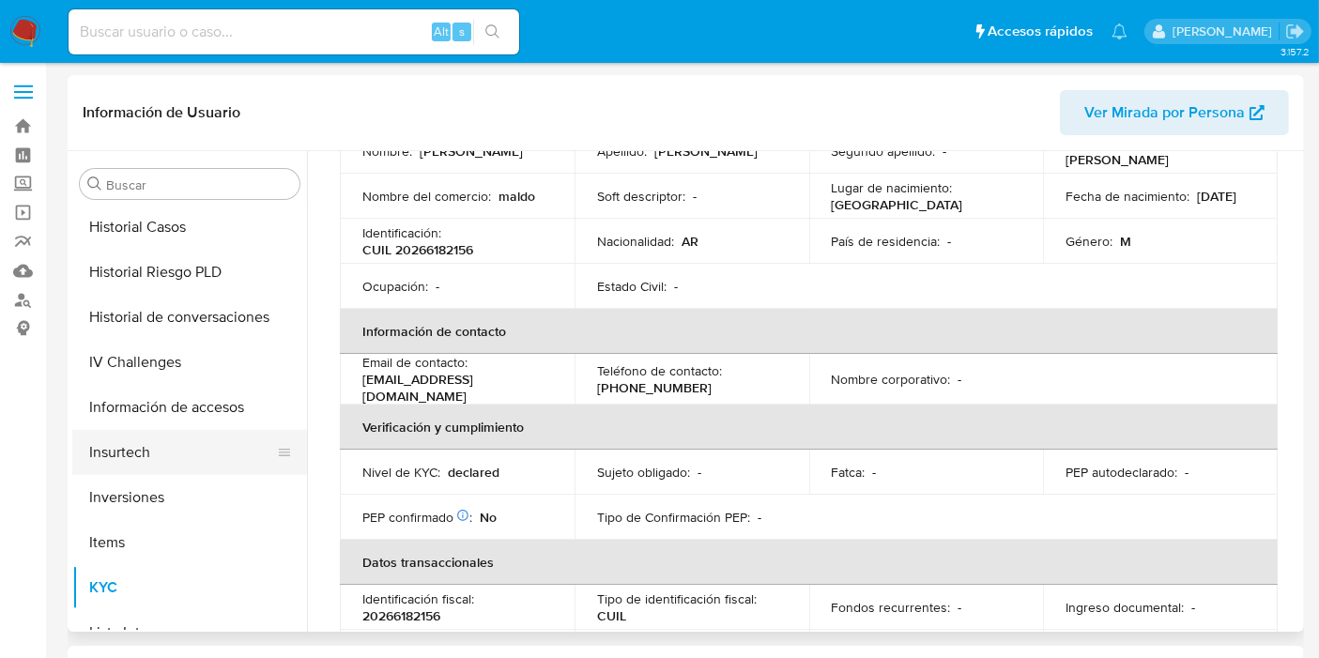
scroll to position [570, 0]
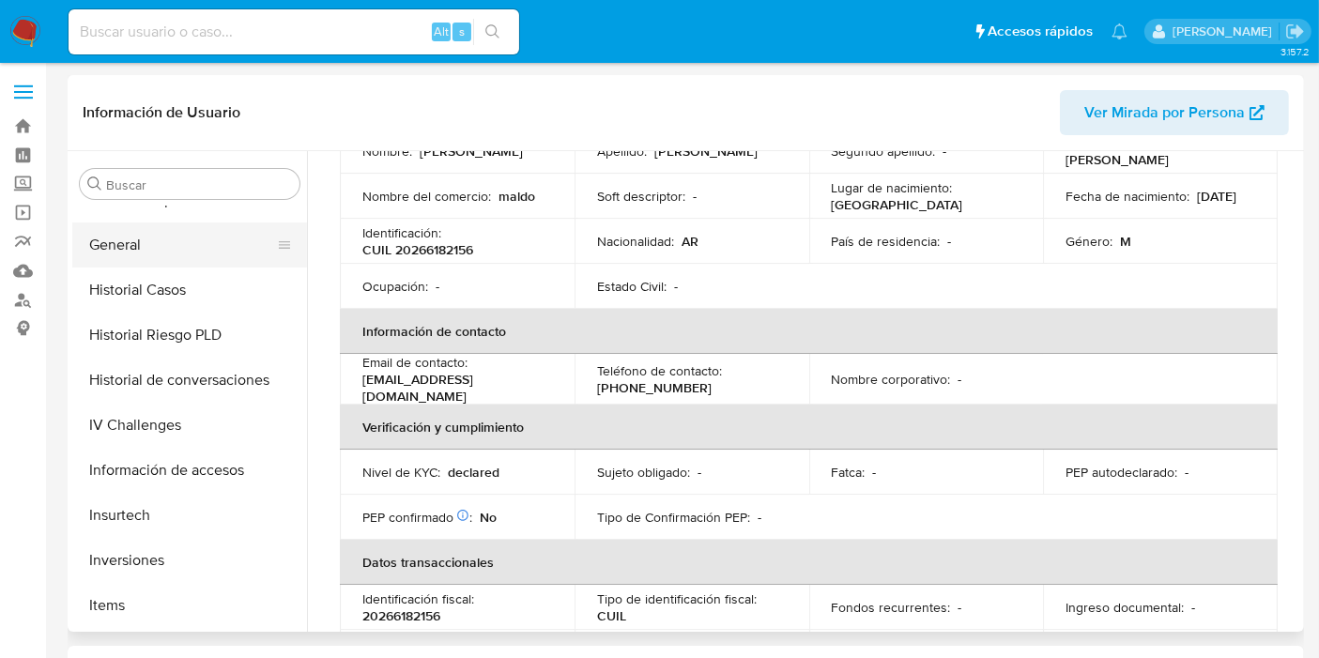
click at [127, 254] on button "General" at bounding box center [182, 245] width 220 height 45
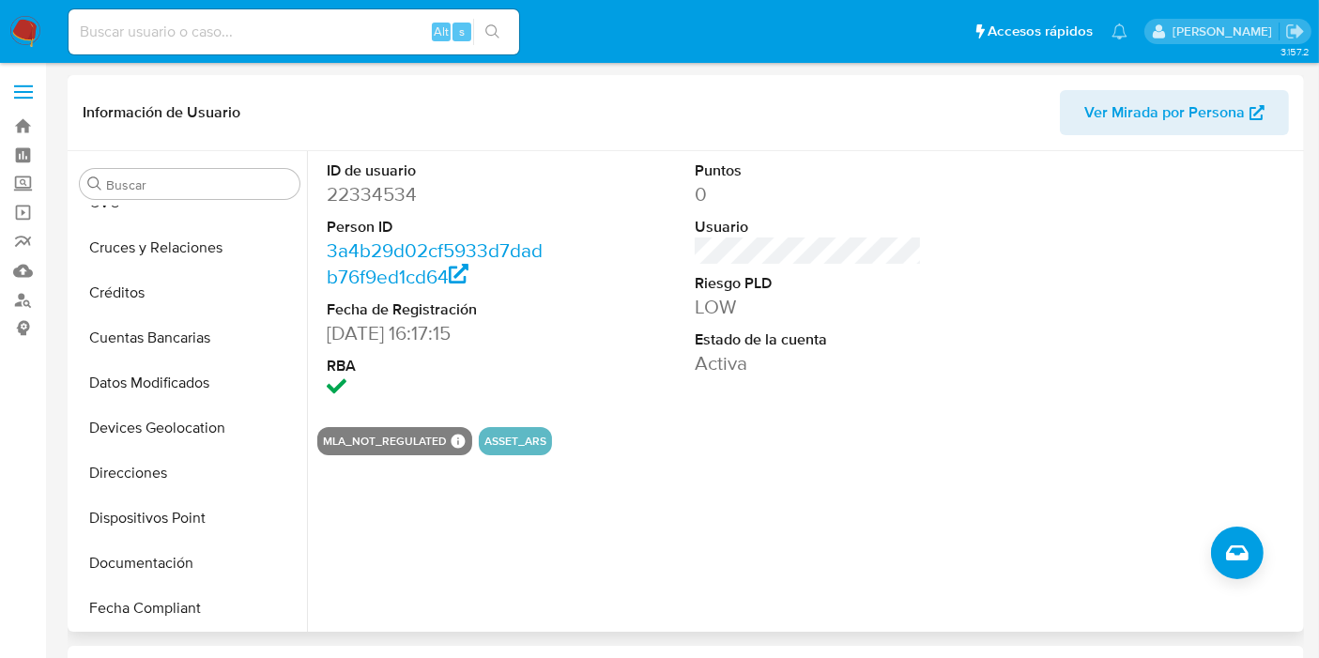
scroll to position [152, 0]
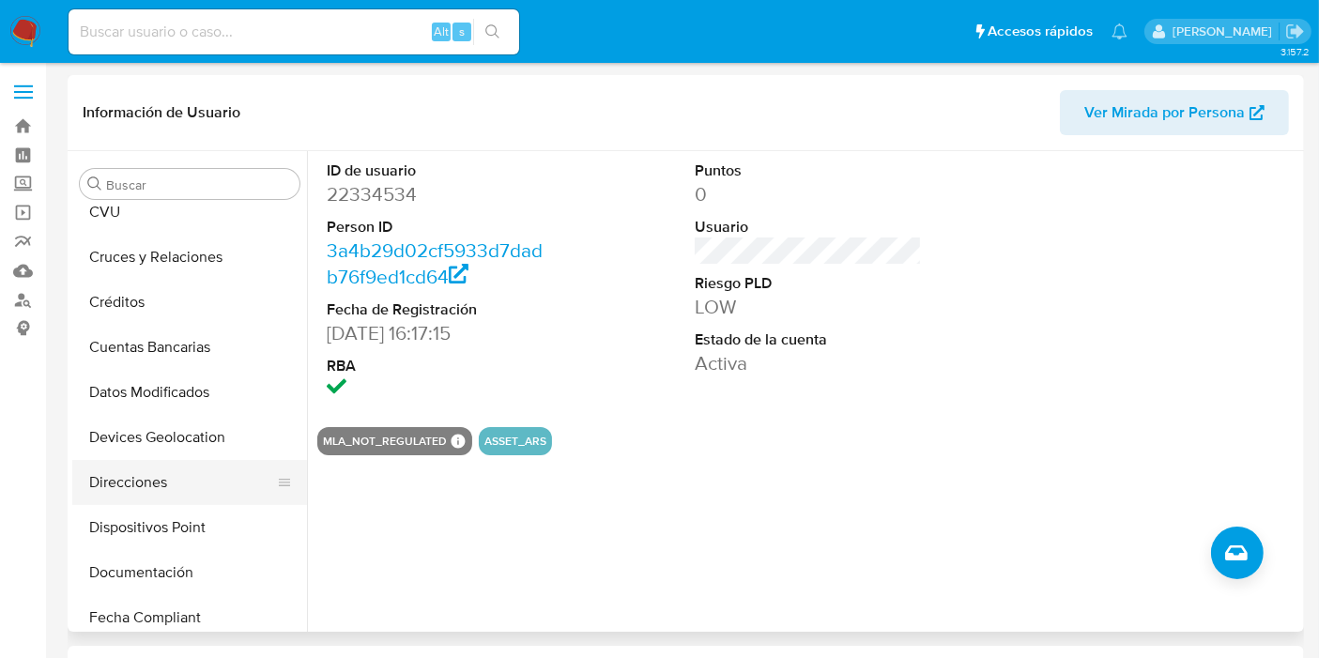
click at [182, 480] on button "Direcciones" at bounding box center [182, 482] width 220 height 45
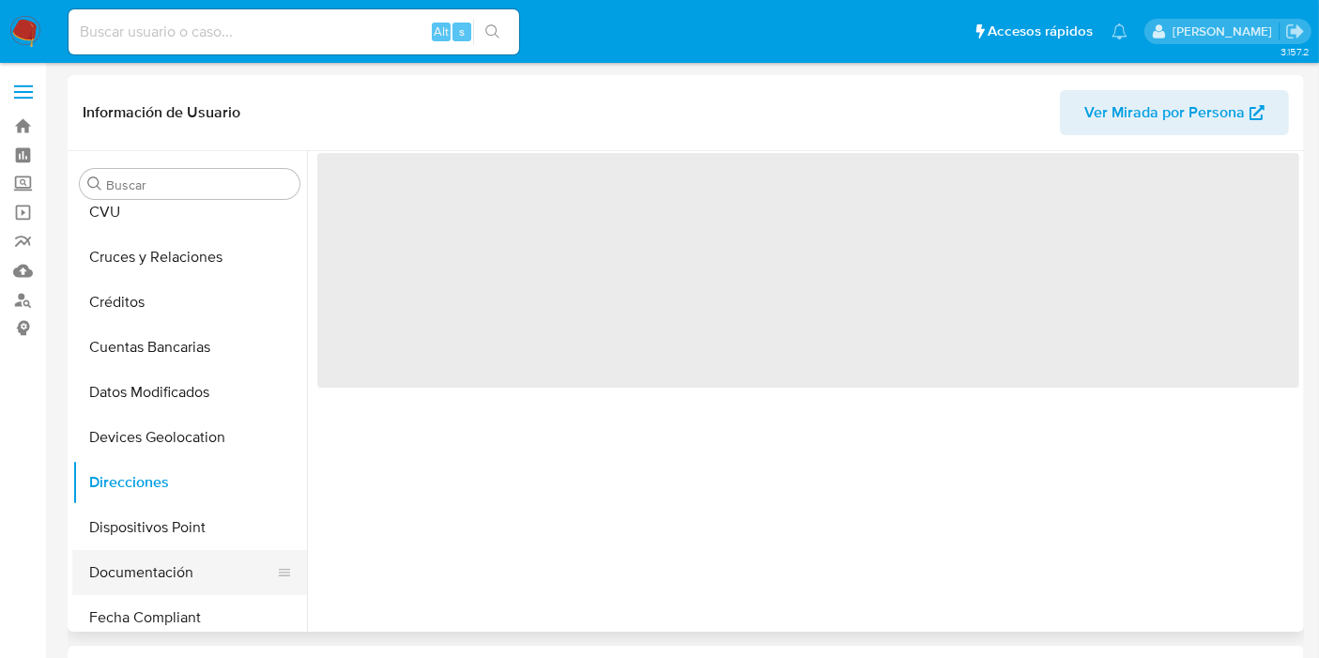
click at [167, 566] on button "Documentación" at bounding box center [182, 572] width 220 height 45
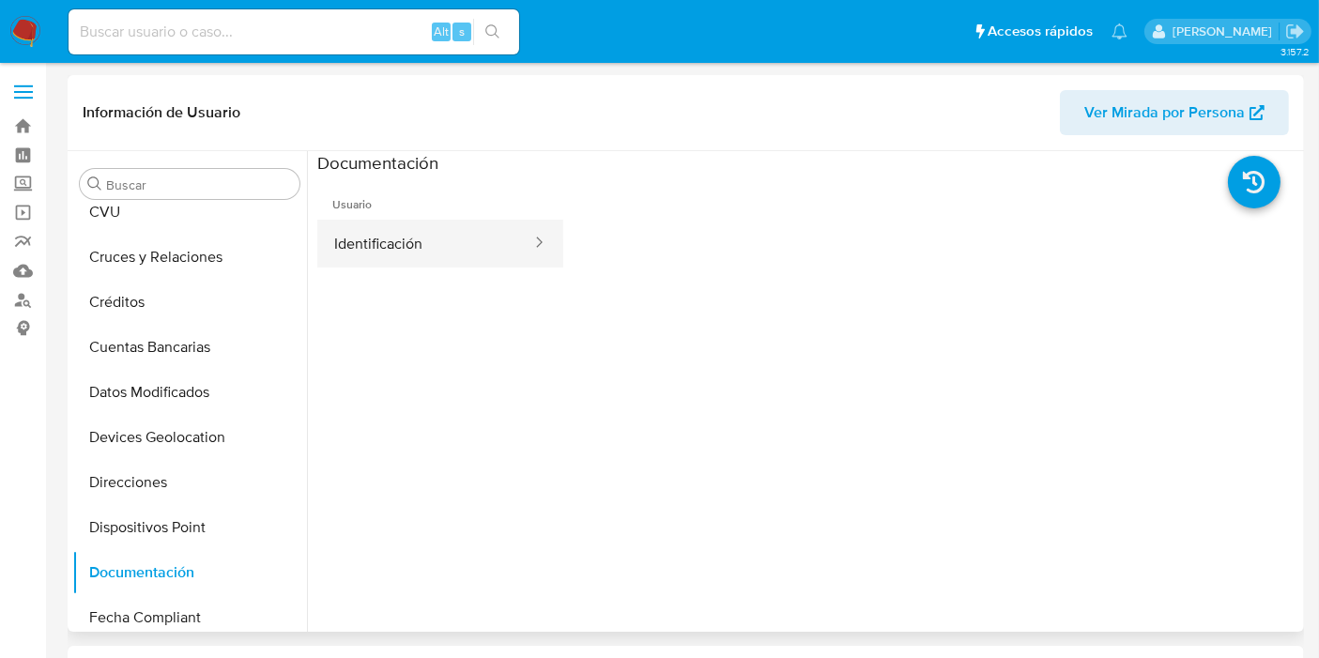
click at [391, 250] on button "Identificación" at bounding box center [425, 244] width 216 height 48
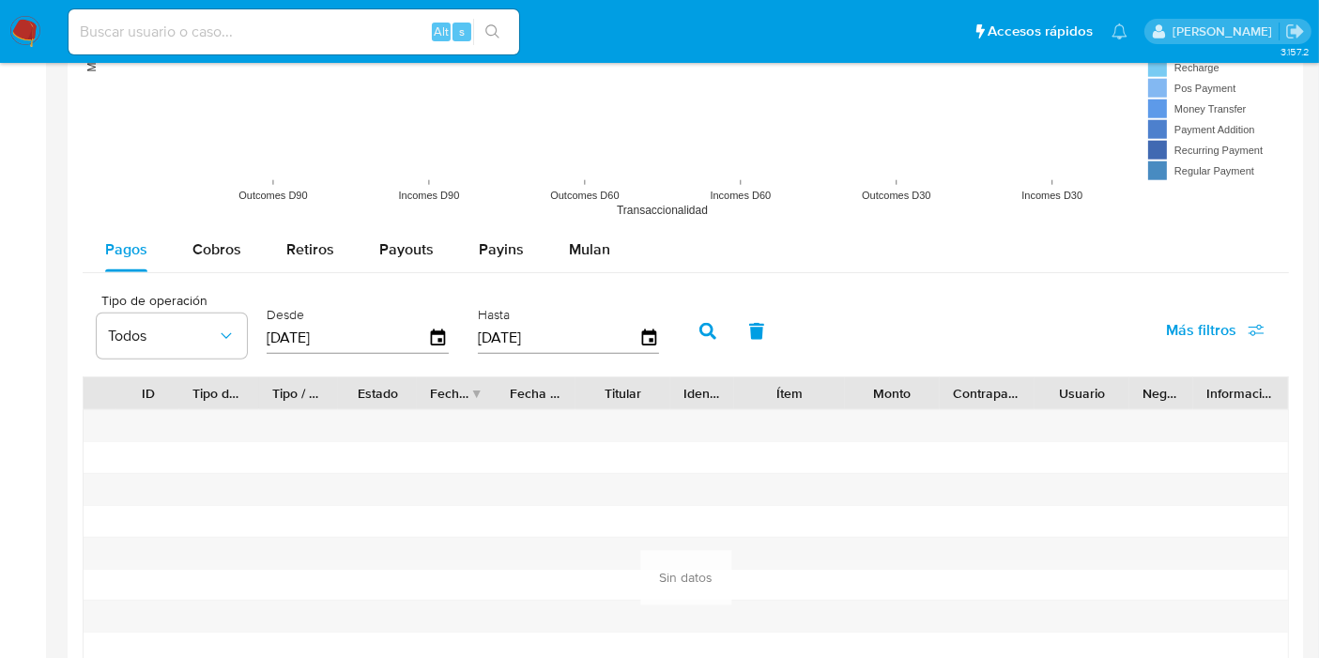
scroll to position [1195, 0]
